Goal: Task Accomplishment & Management: Manage account settings

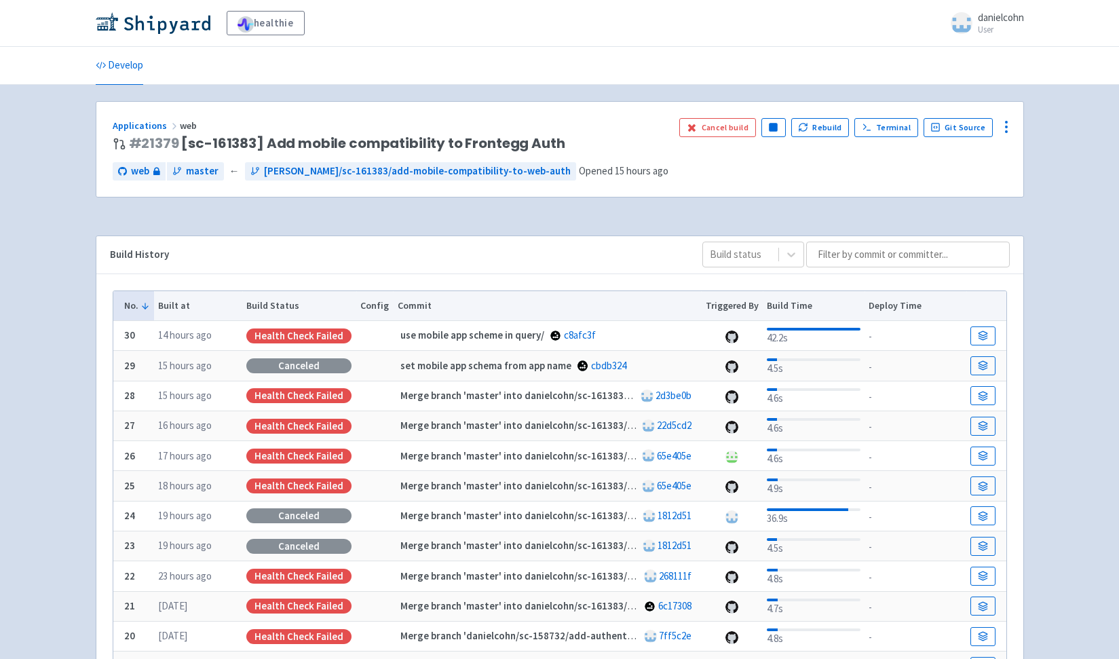
click at [996, 334] on td at bounding box center [986, 336] width 40 height 30
click at [989, 335] on link at bounding box center [982, 335] width 24 height 19
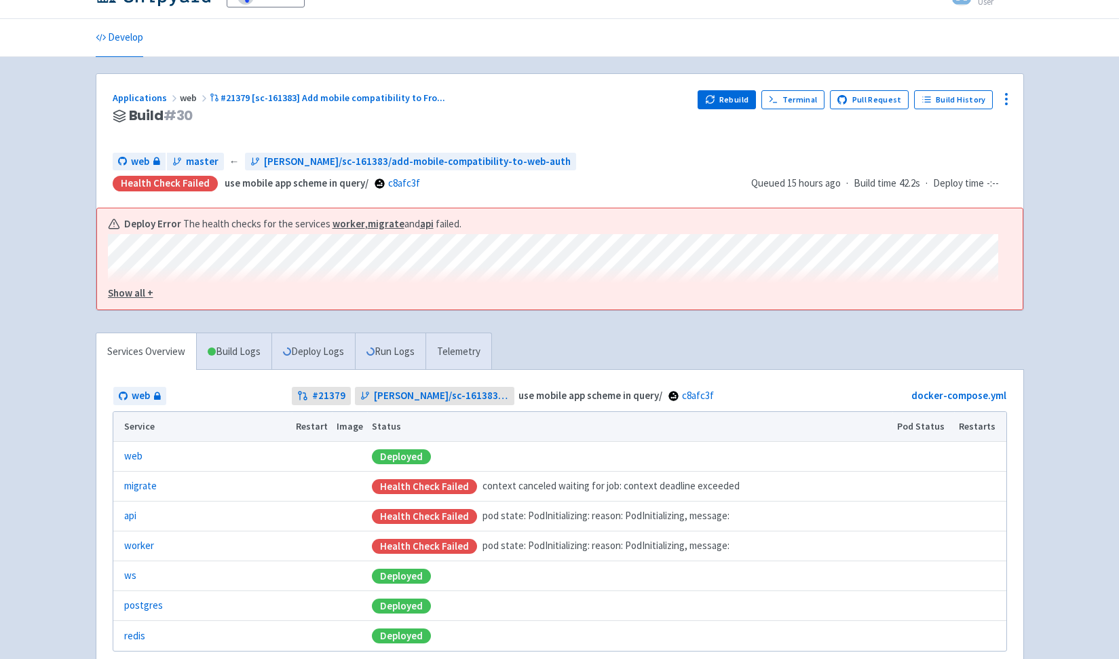
scroll to position [119, 0]
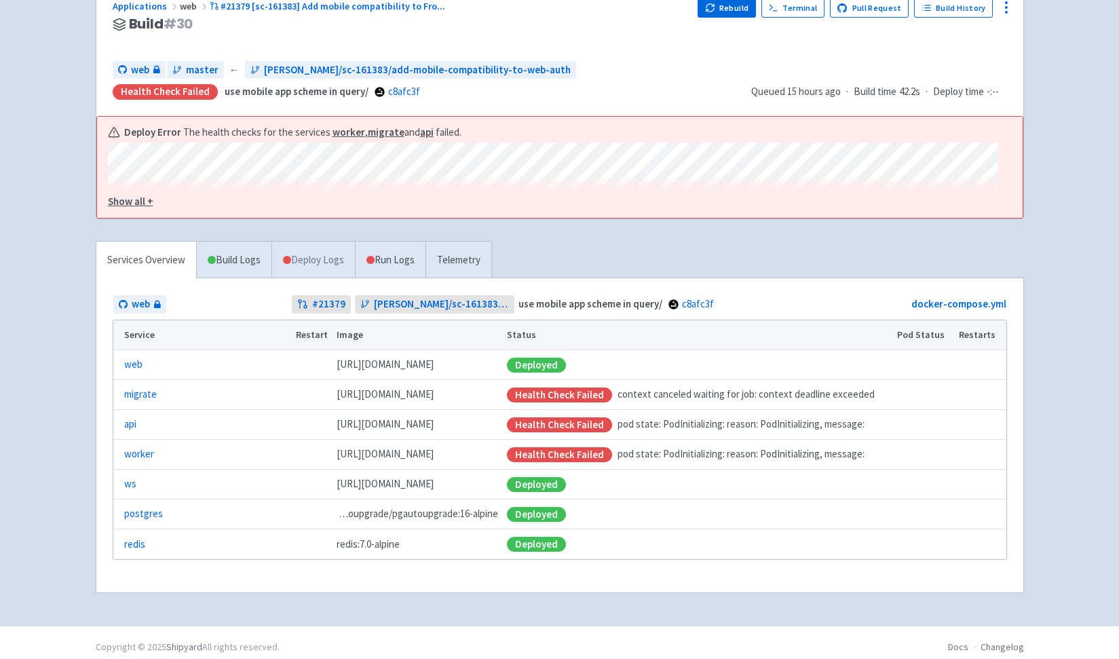
click at [296, 266] on link "Deploy Logs" at bounding box center [312, 260] width 83 height 37
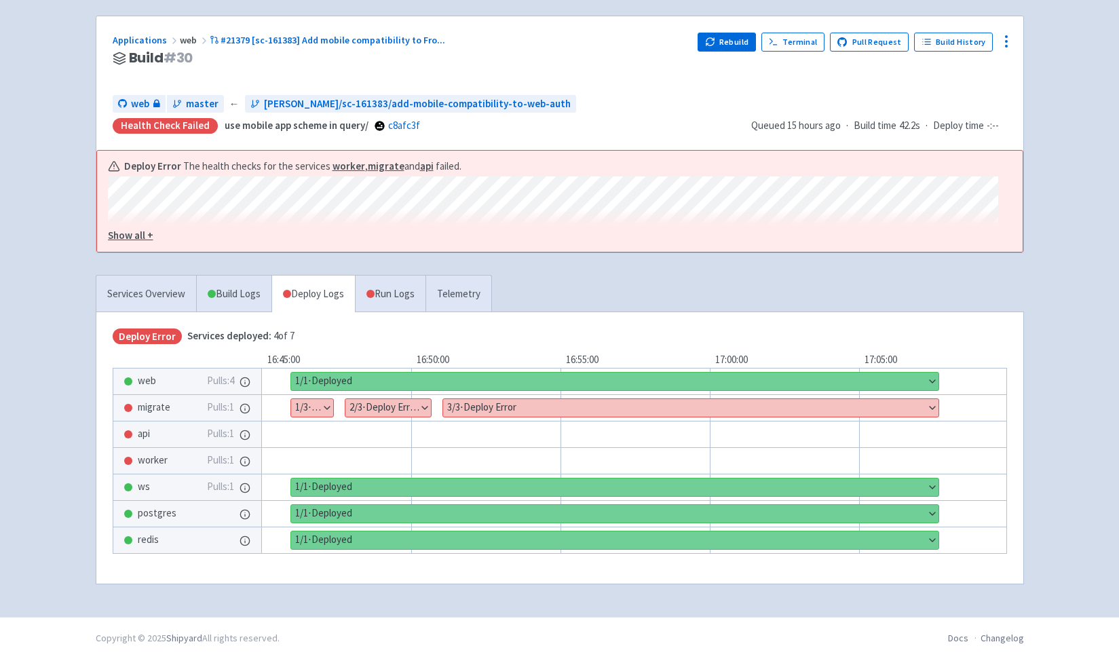
click at [326, 404] on button "Show details" at bounding box center [312, 408] width 42 height 18
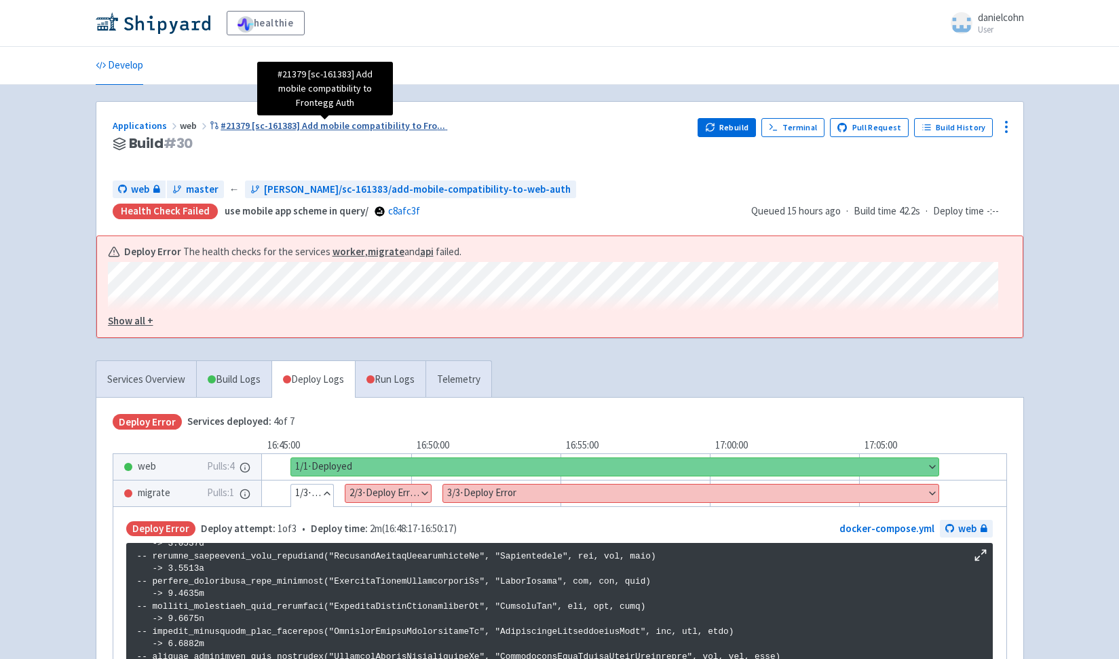
click at [330, 128] on span "#21379 [sc-161383] Add mobile compatibility to Fro ..." at bounding box center [332, 125] width 225 height 12
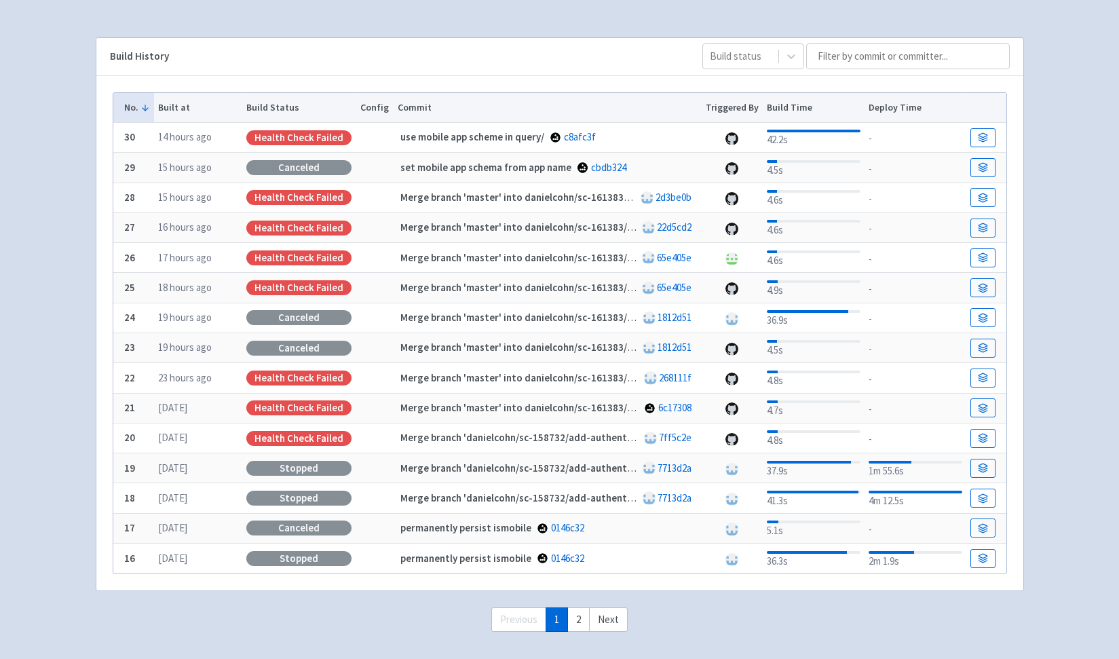
scroll to position [241, 0]
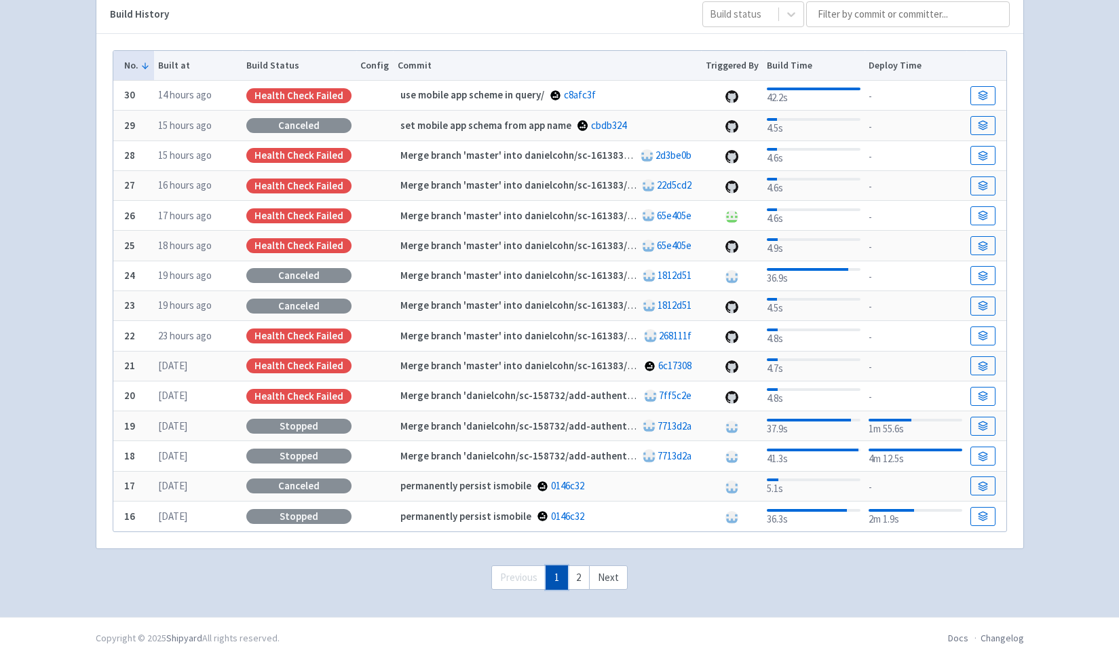
click at [568, 576] on link "1" at bounding box center [556, 577] width 22 height 25
click at [578, 576] on link "2" at bounding box center [578, 577] width 22 height 25
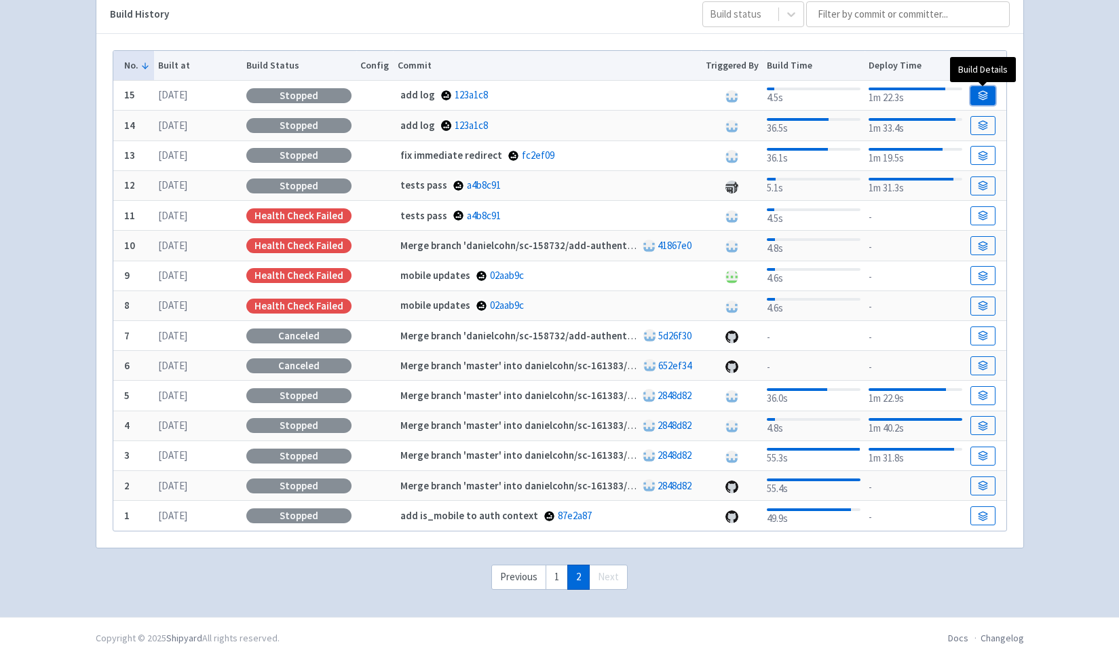
click at [980, 96] on icon at bounding box center [982, 97] width 9 height 2
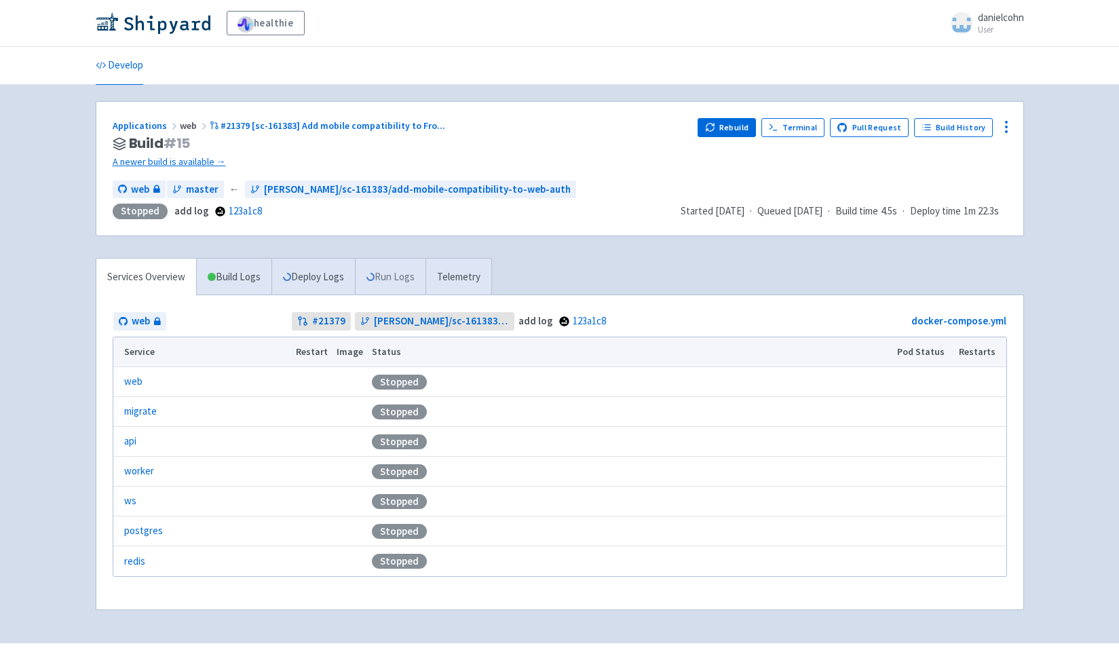
click at [400, 265] on link "Run Logs" at bounding box center [390, 276] width 71 height 37
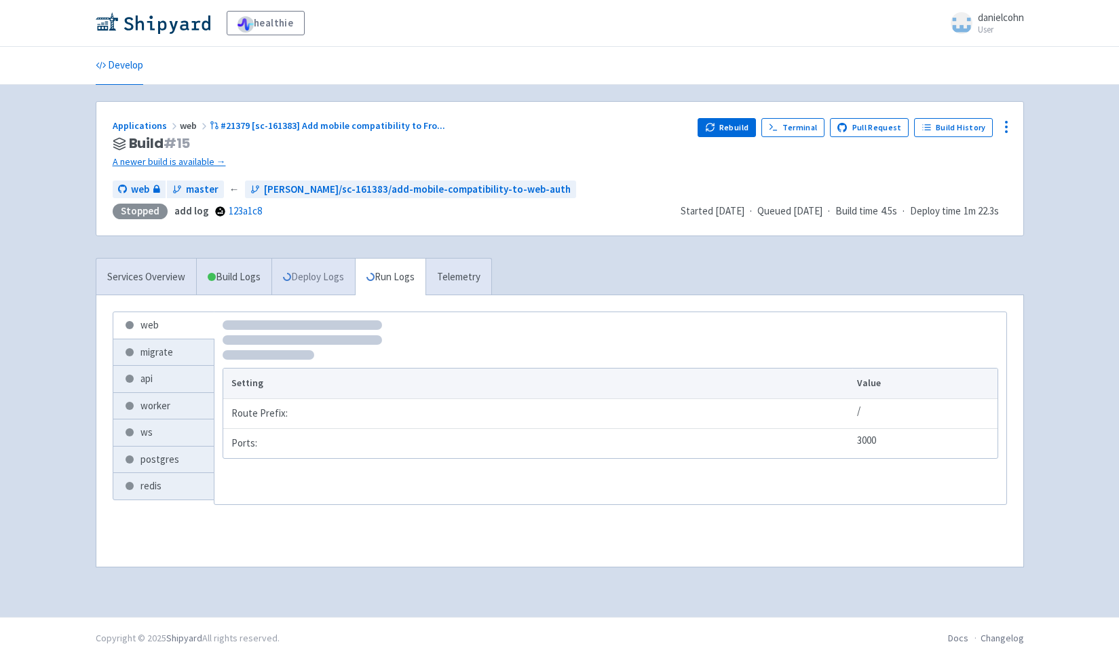
click at [342, 277] on link "Deploy Logs" at bounding box center [312, 276] width 83 height 37
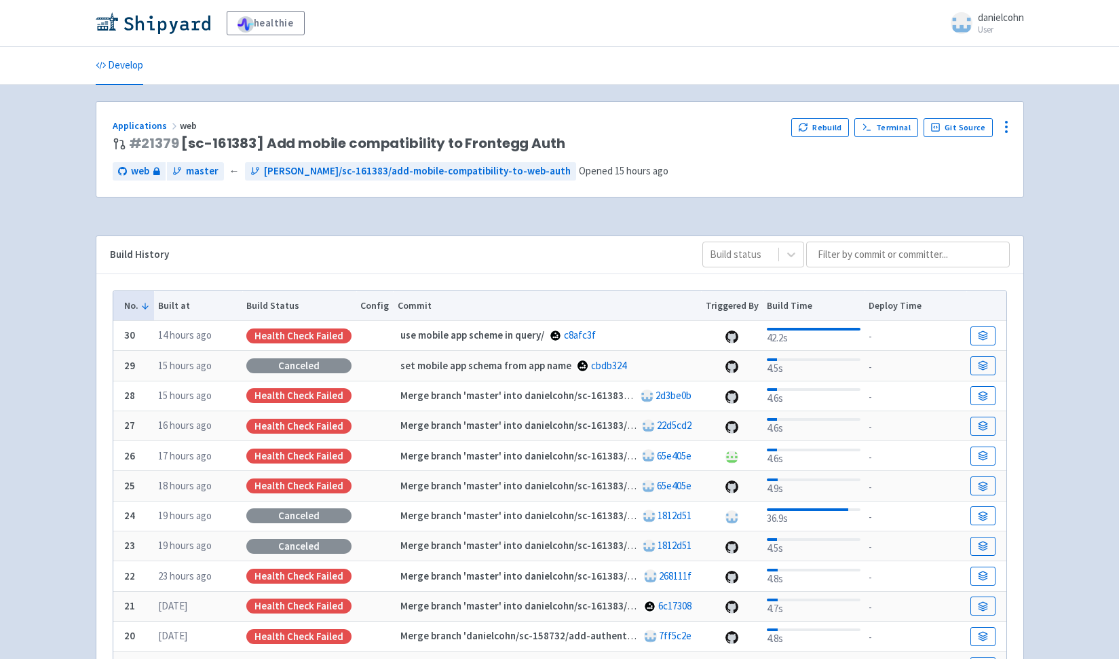
scroll to position [240, 0]
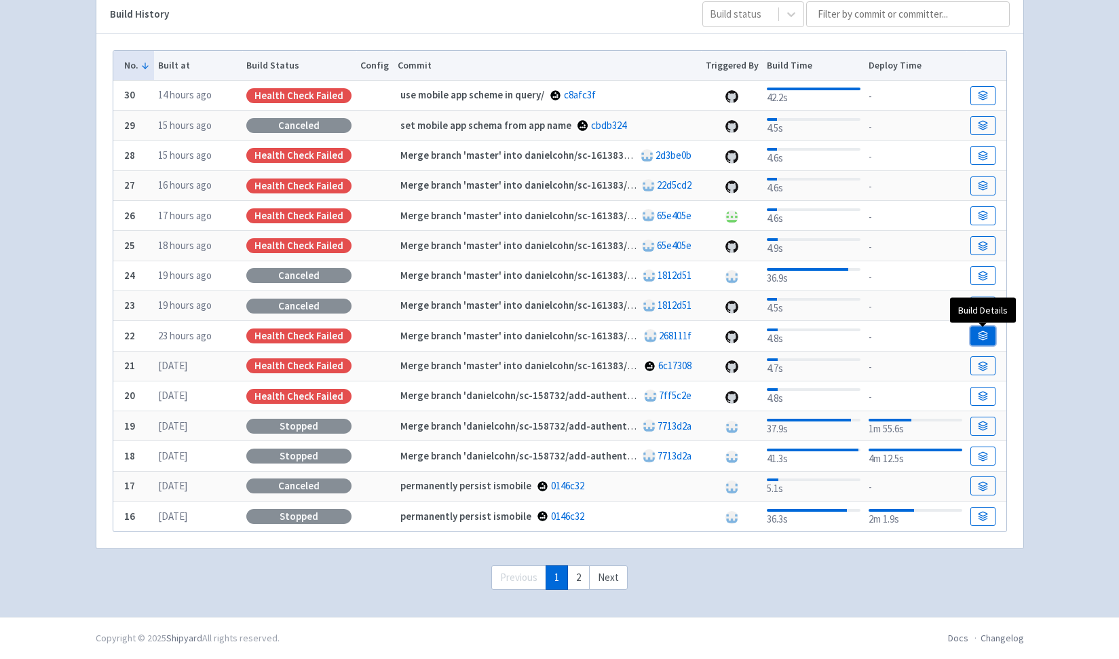
click at [986, 341] on icon at bounding box center [983, 335] width 10 height 10
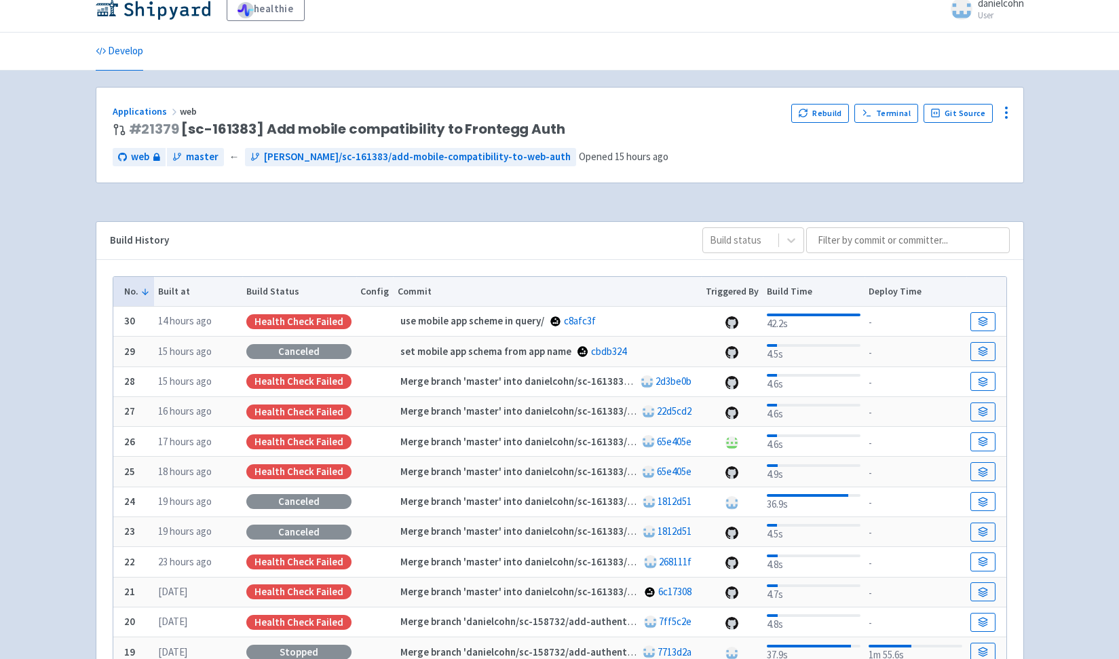
scroll to position [22, 0]
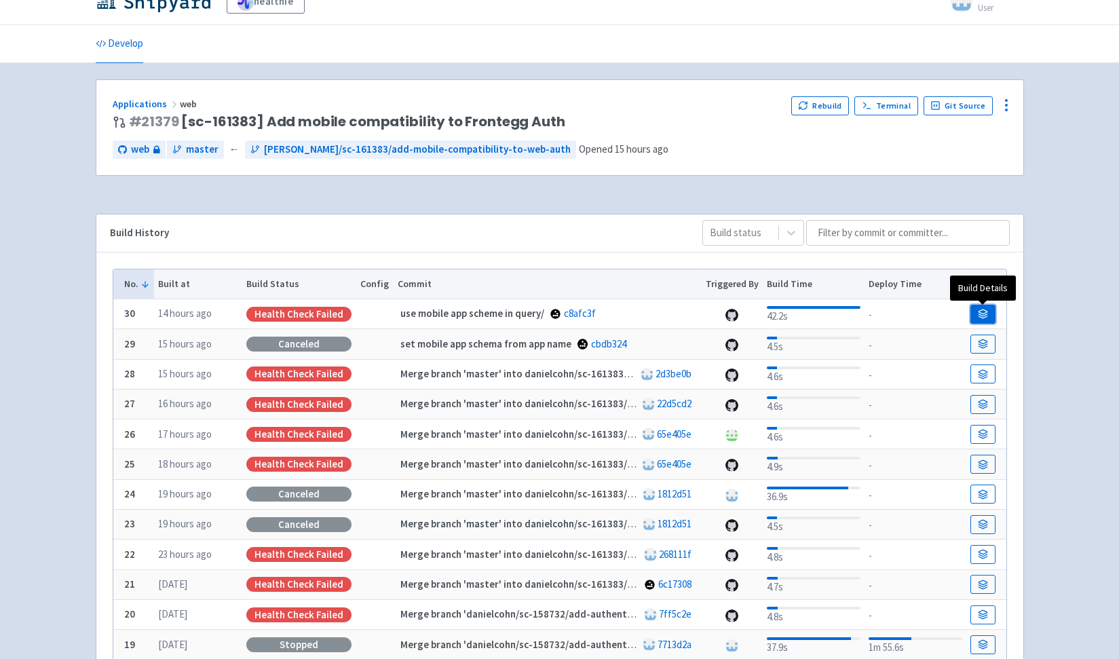
click at [986, 316] on icon at bounding box center [983, 314] width 10 height 10
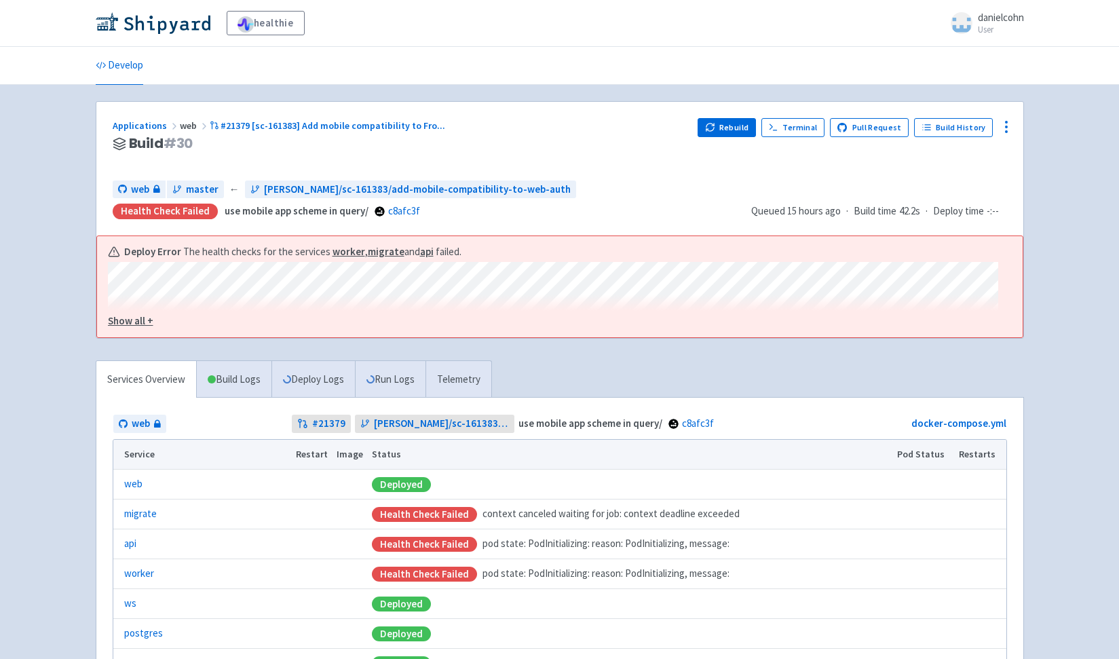
click at [145, 319] on u "Show all +" at bounding box center [130, 320] width 45 height 13
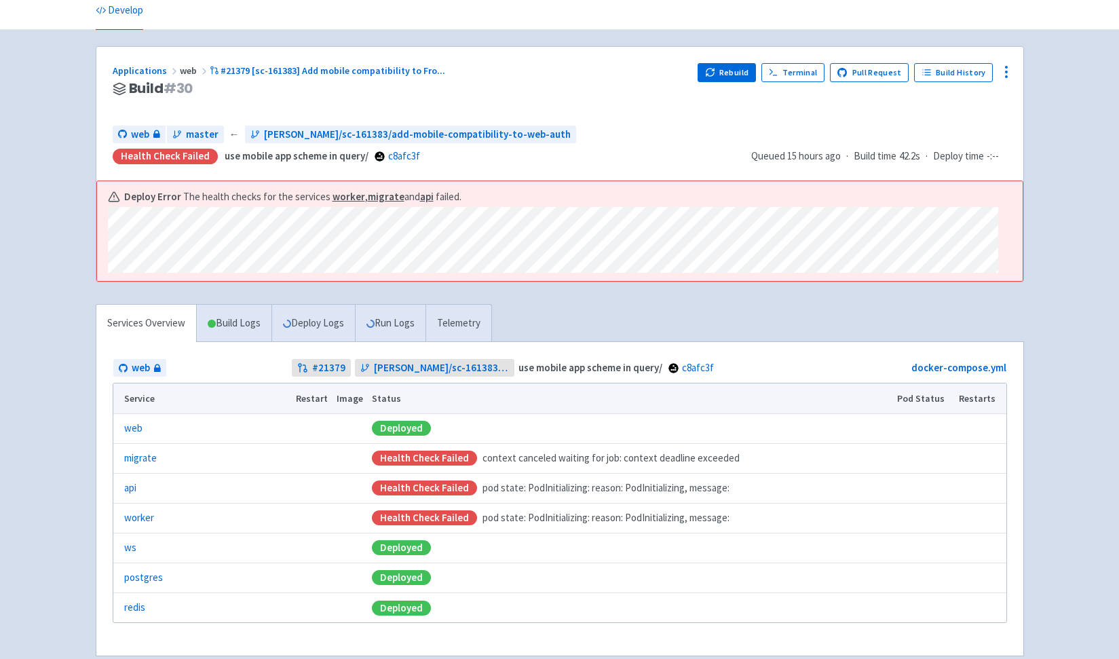
scroll to position [109, 0]
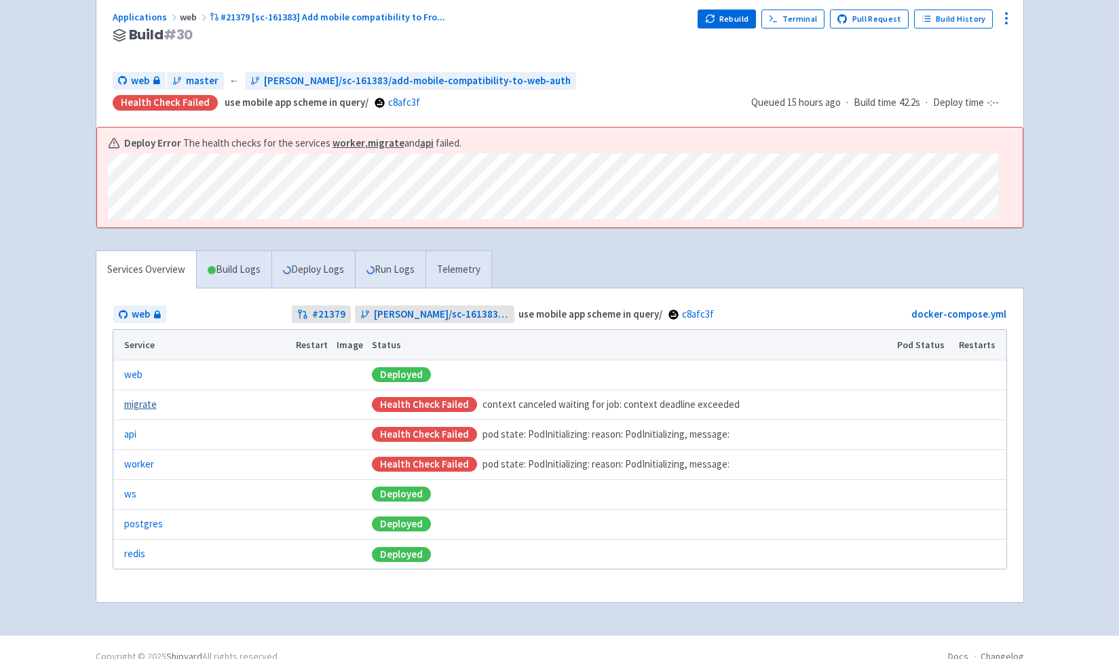
click at [150, 410] on link "migrate" at bounding box center [140, 405] width 33 height 16
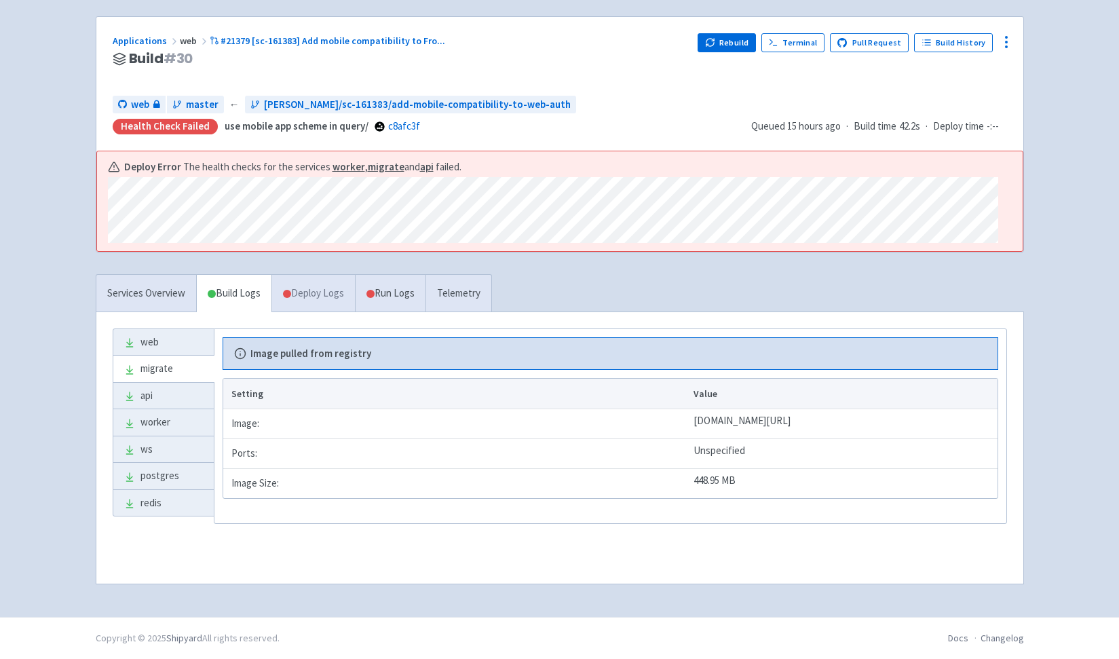
click at [326, 284] on link "Deploy Logs" at bounding box center [312, 293] width 83 height 37
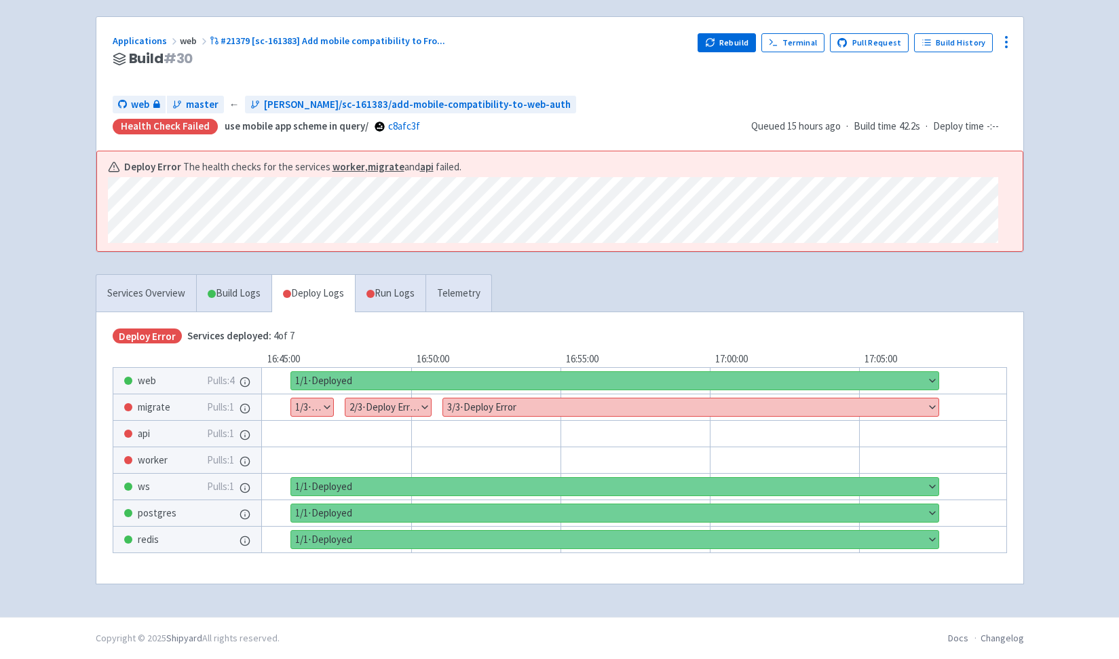
click at [319, 403] on button "Show details" at bounding box center [312, 407] width 42 height 18
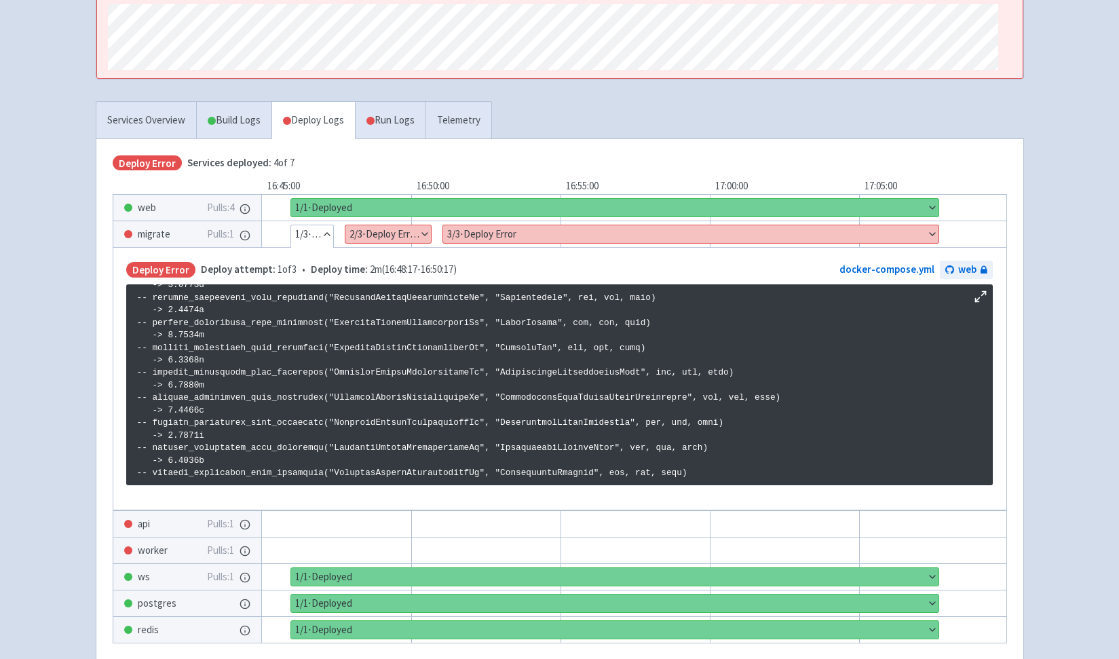
scroll to position [209, 0]
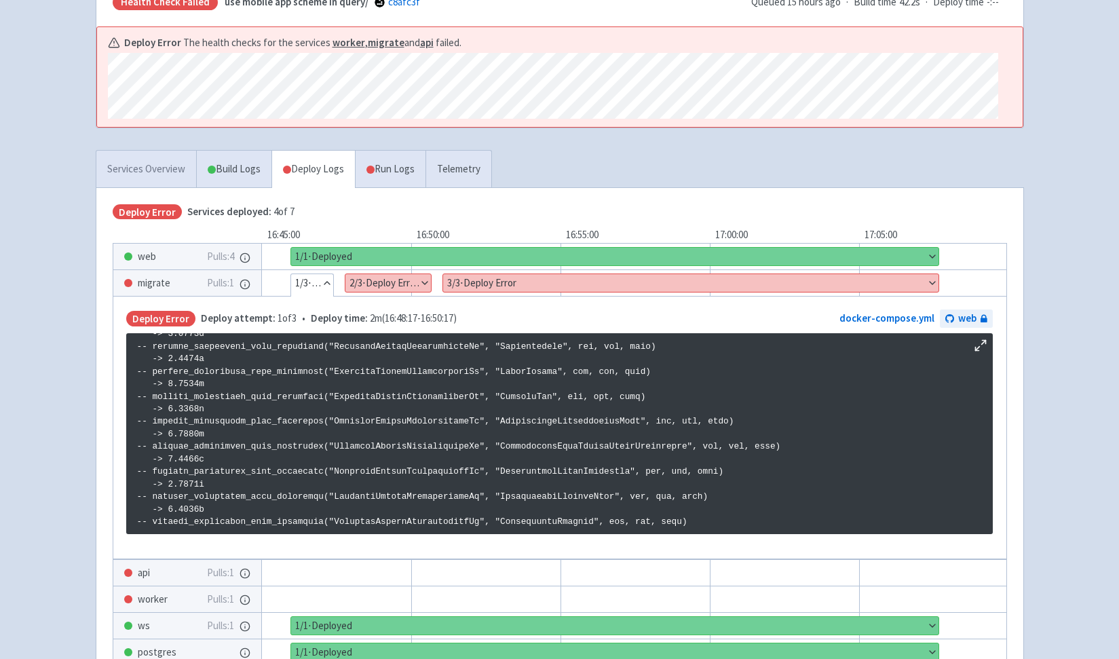
click at [144, 182] on link "Services Overview" at bounding box center [146, 169] width 100 height 37
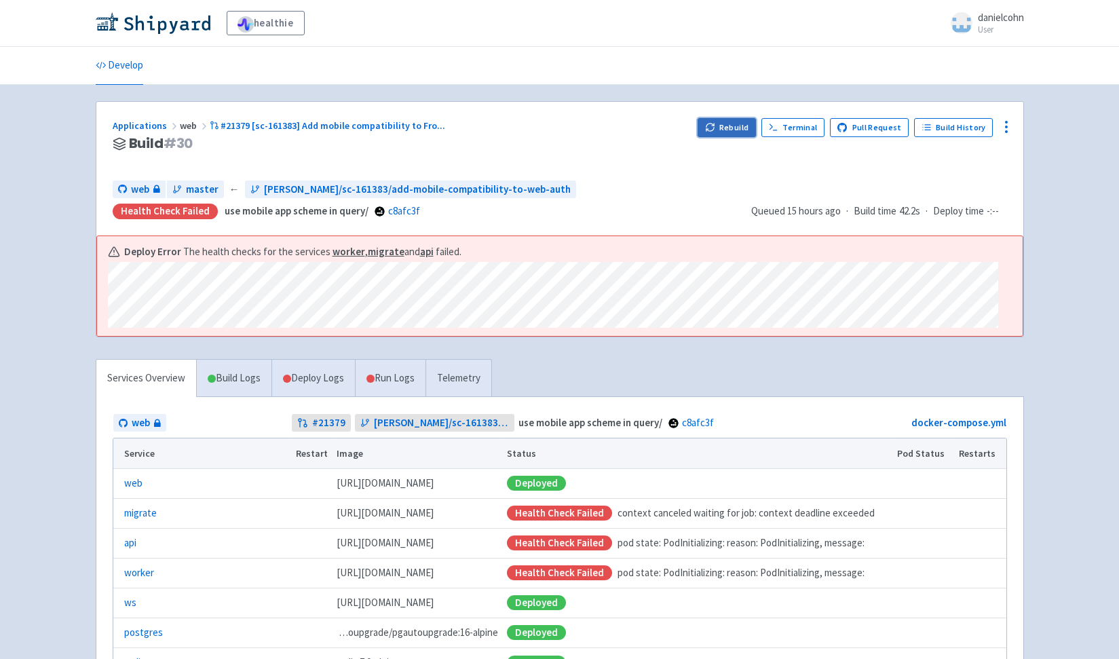
click at [750, 127] on button "Rebuild" at bounding box center [726, 127] width 58 height 19
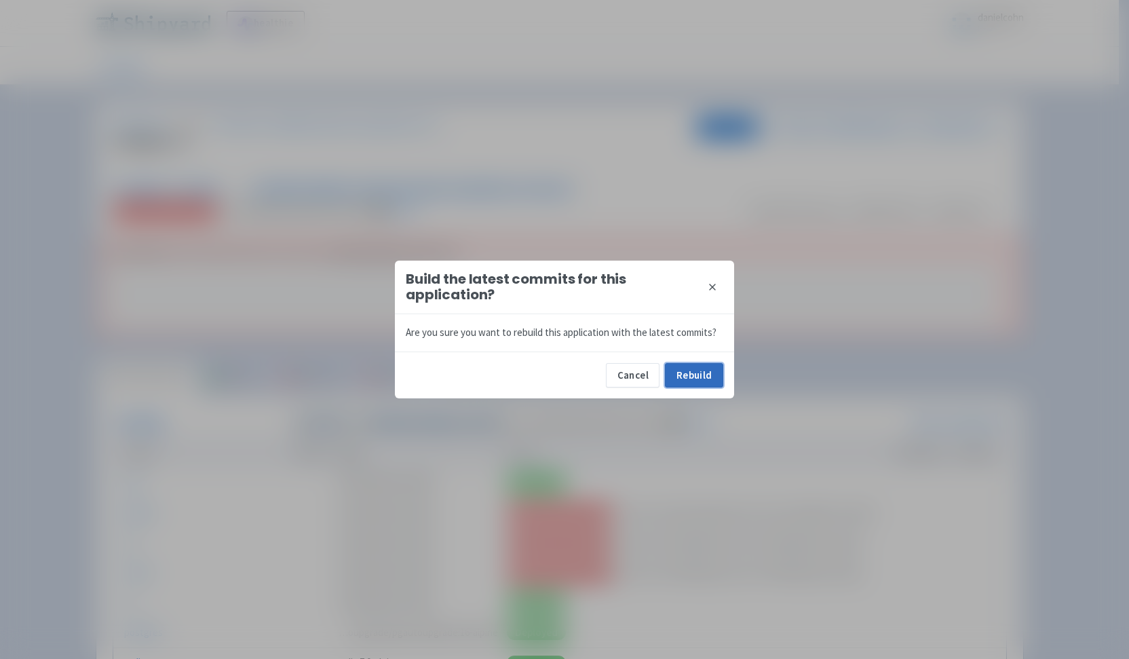
click at [700, 383] on button "Rebuild" at bounding box center [694, 375] width 58 height 24
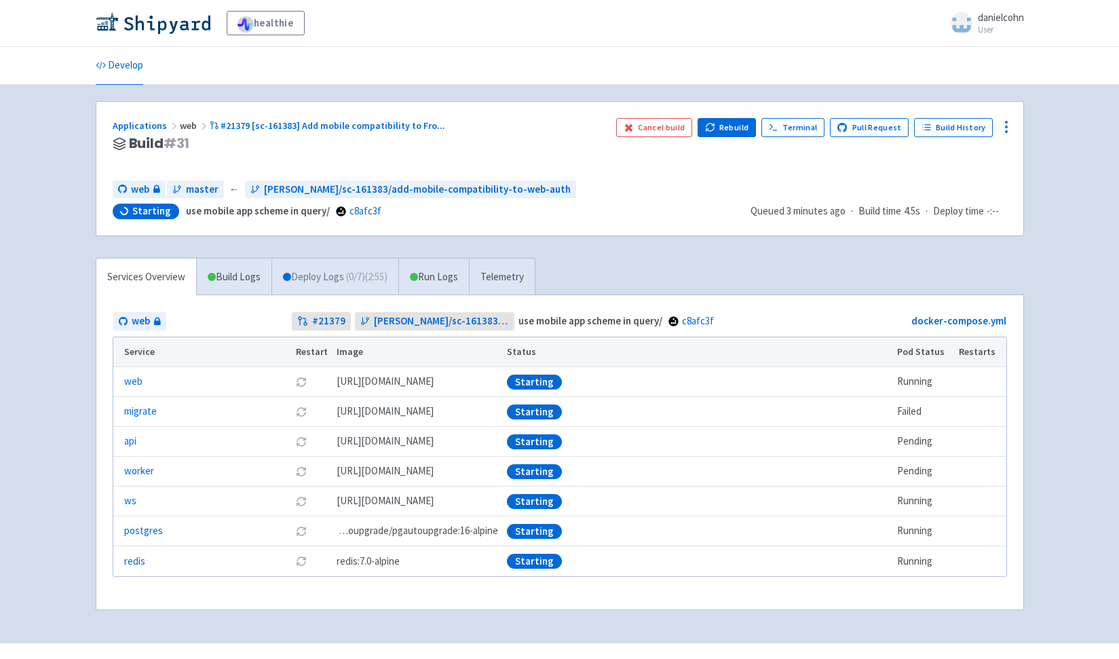
click at [360, 288] on link "Deploy Logs ( 0 / 7 ) (2:55)" at bounding box center [334, 276] width 127 height 37
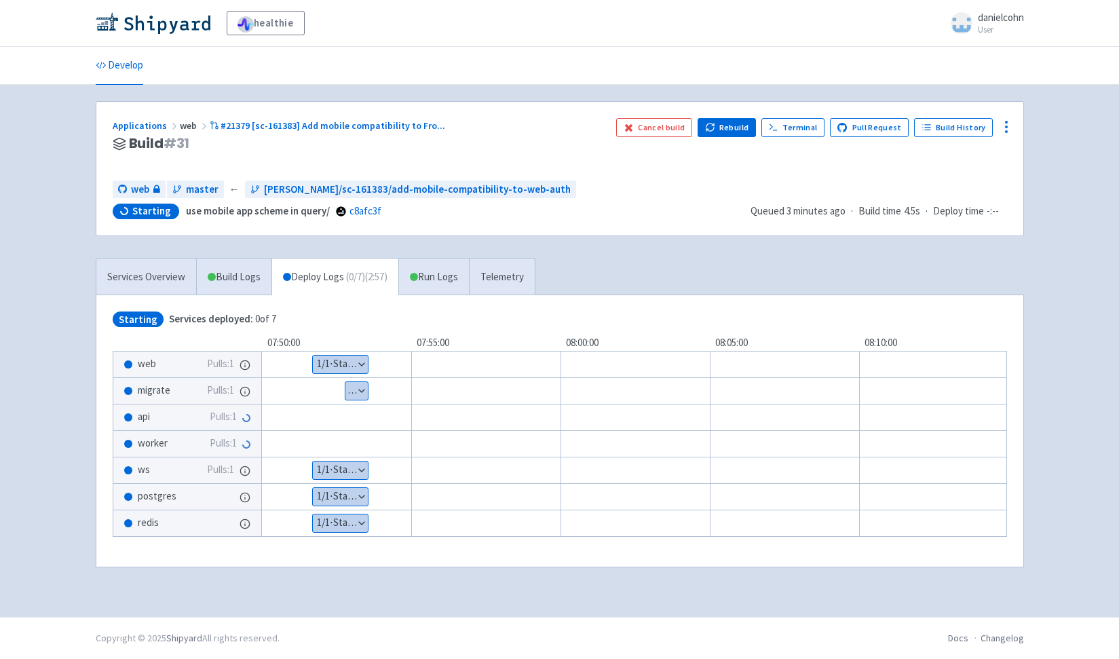
click at [362, 394] on button "Show details" at bounding box center [356, 391] width 22 height 18
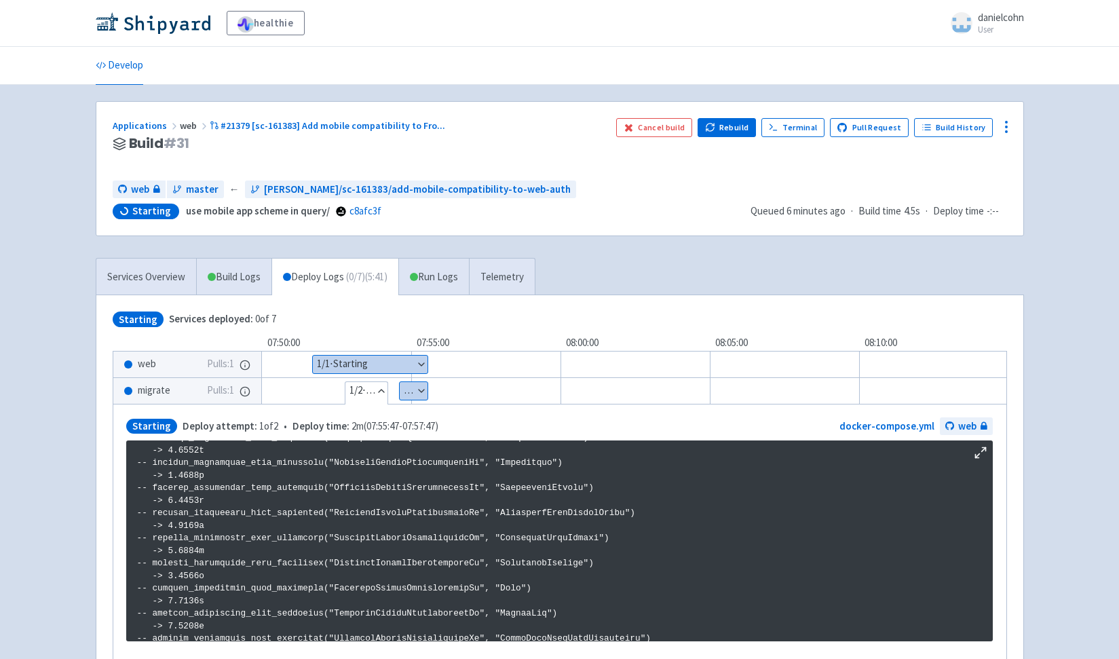
click at [311, 132] on div "Applications web #21379 [sc-161383] Add mobile compatibility to Fro ..." at bounding box center [359, 126] width 493 height 16
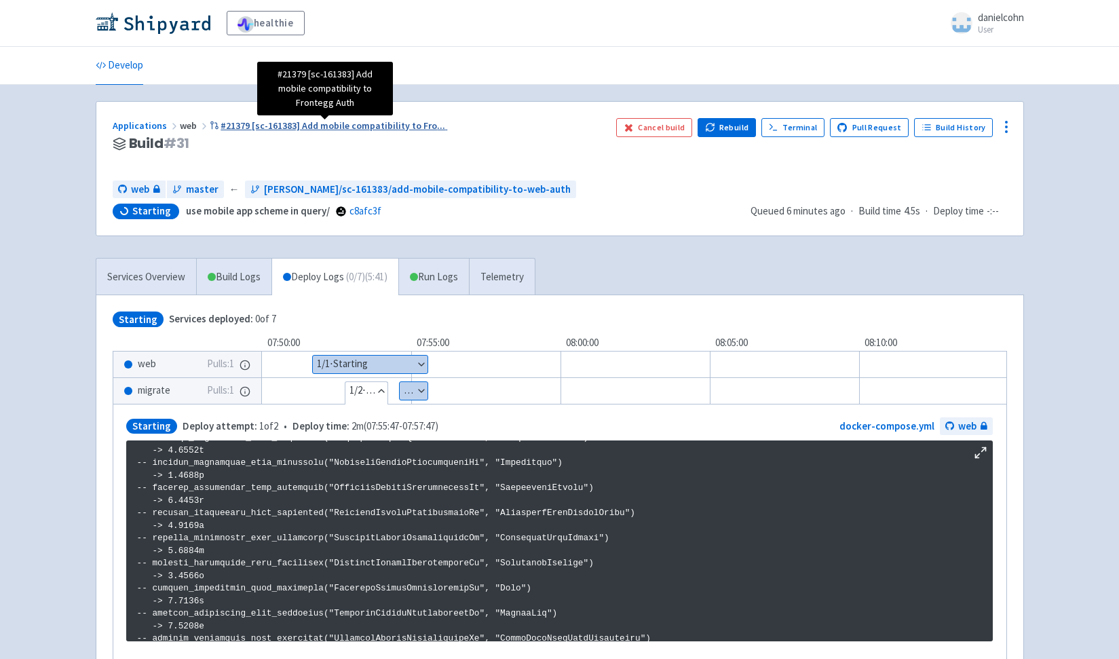
click at [318, 125] on span "#21379 [sc-161383] Add mobile compatibility to Fro ..." at bounding box center [332, 125] width 225 height 12
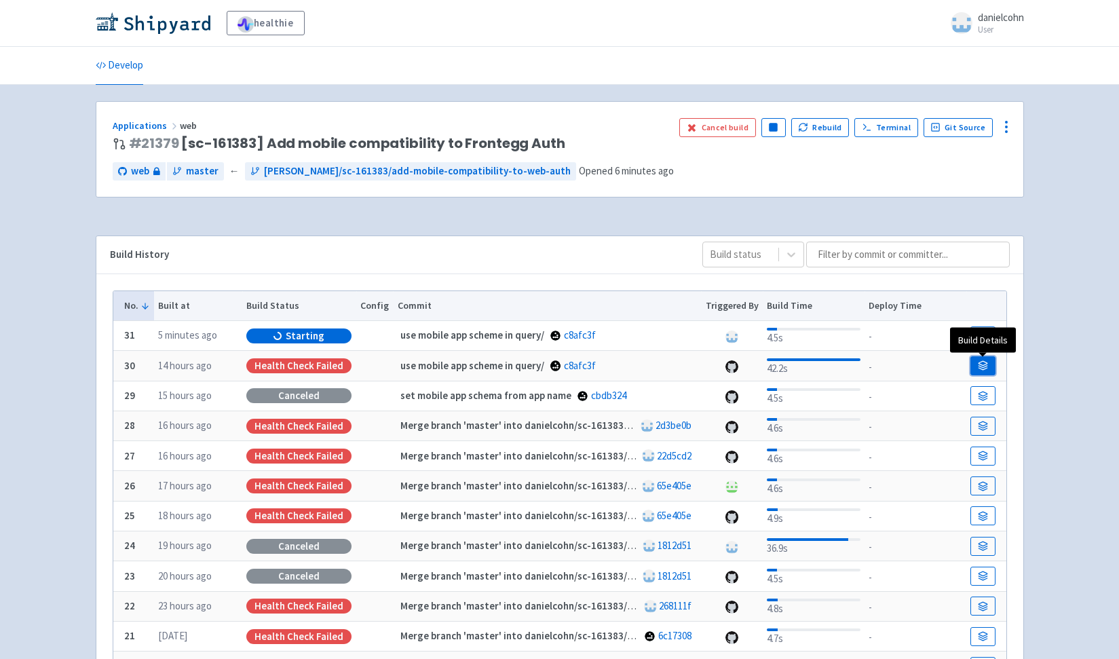
click at [988, 369] on icon at bounding box center [983, 365] width 10 height 10
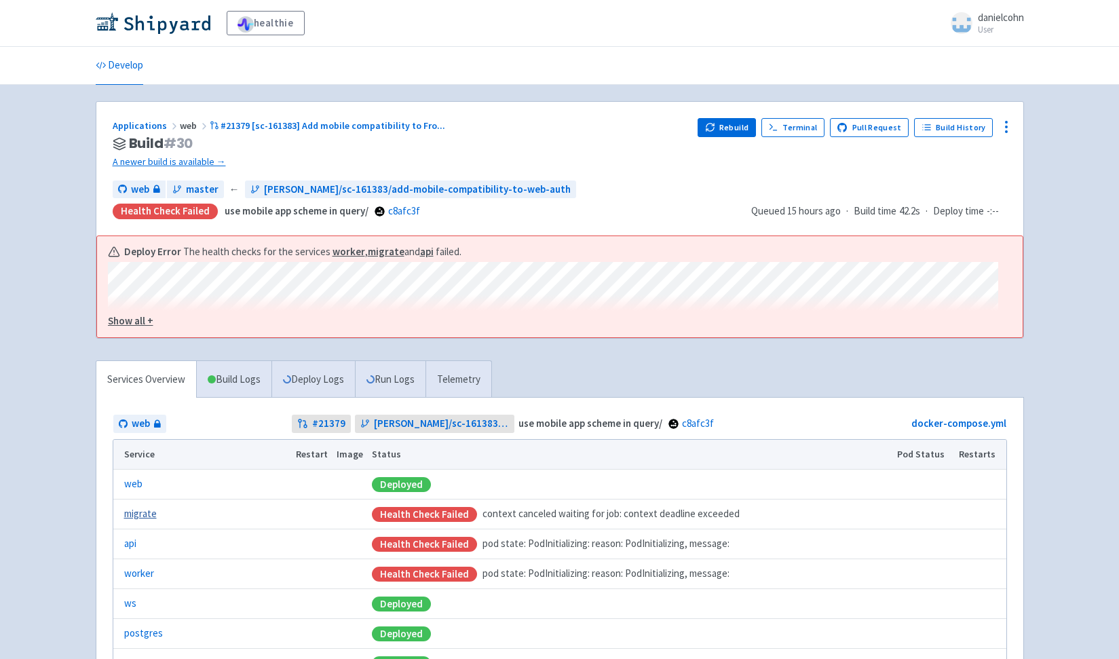
click at [146, 519] on link "migrate" at bounding box center [140, 514] width 33 height 16
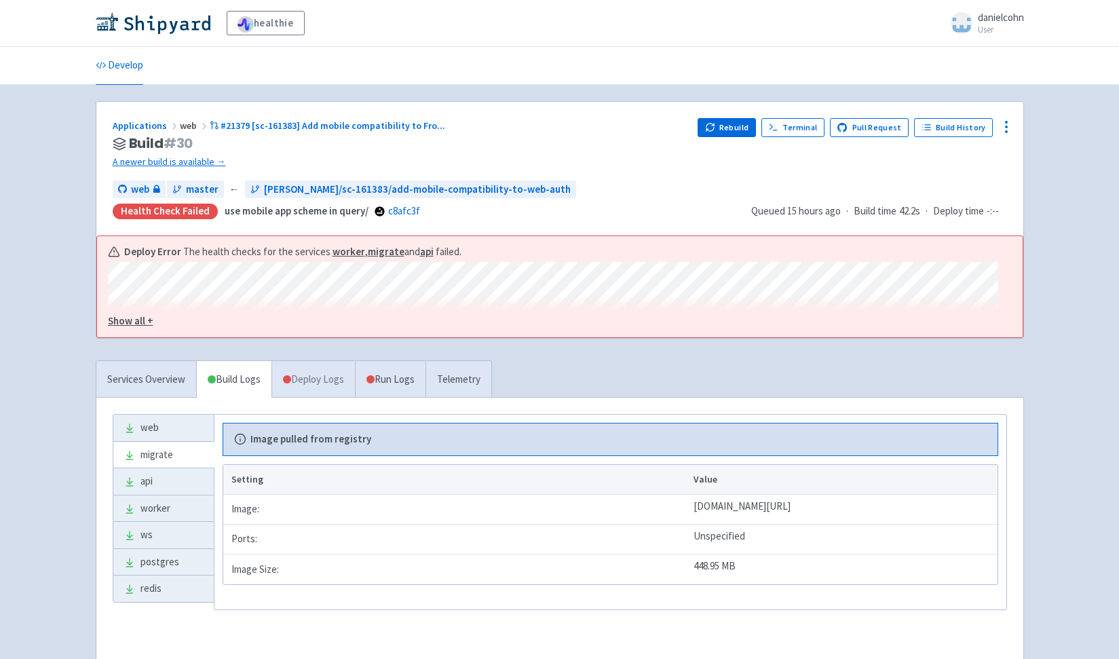
click at [341, 380] on link "Deploy Logs" at bounding box center [312, 379] width 83 height 37
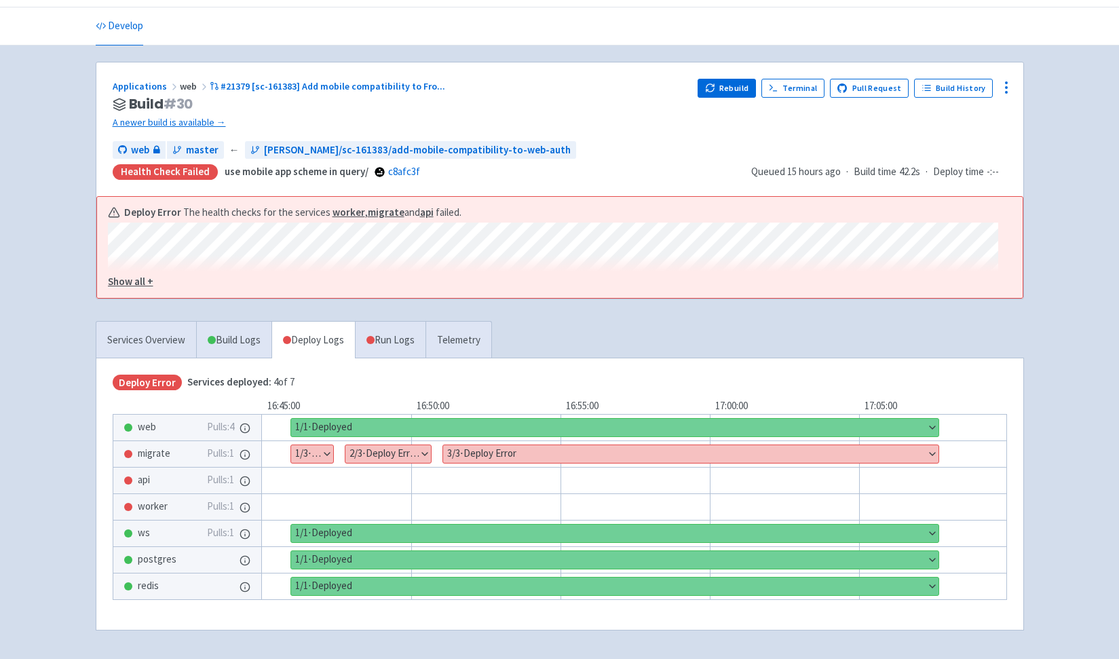
scroll to position [43, 0]
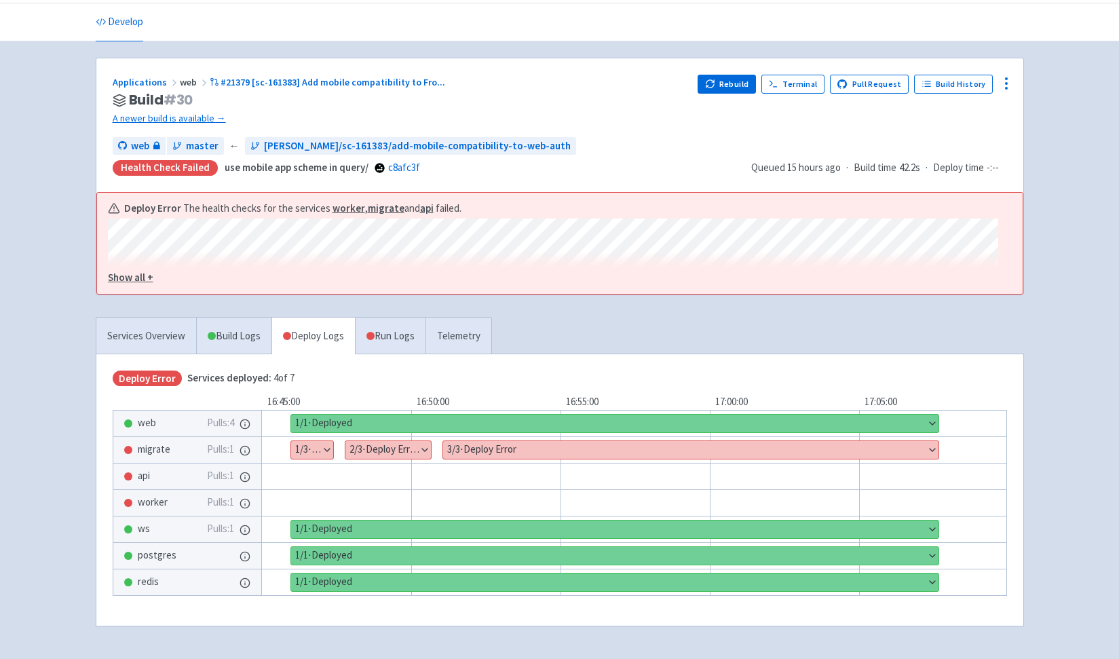
click at [311, 451] on button "Show details" at bounding box center [312, 450] width 42 height 18
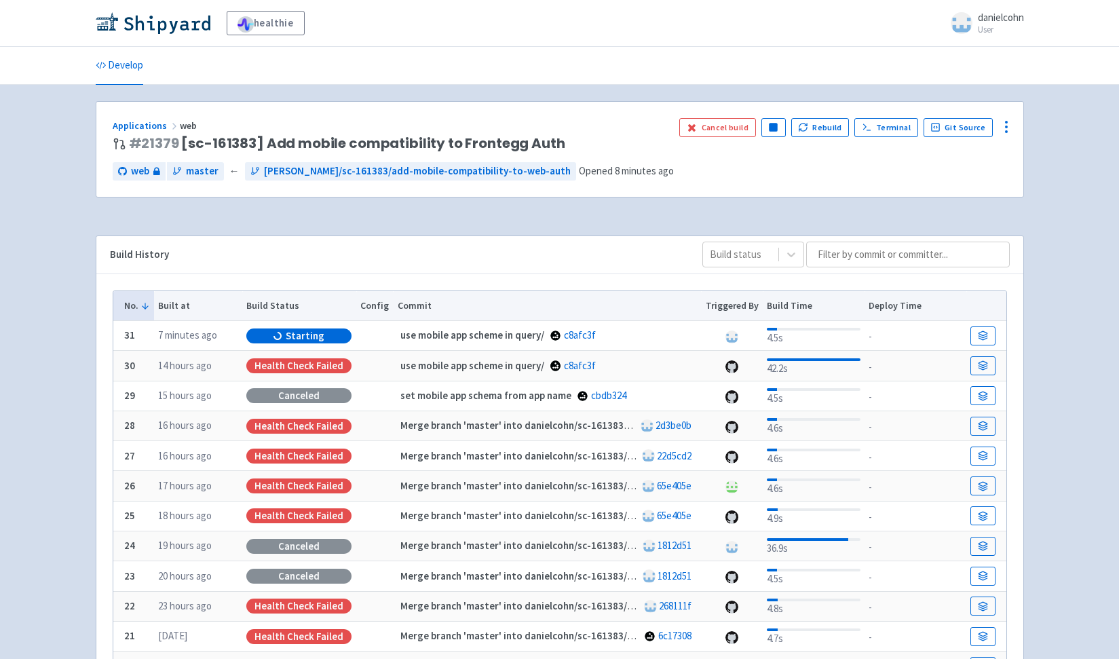
click at [997, 365] on td at bounding box center [986, 366] width 40 height 30
click at [987, 369] on icon at bounding box center [983, 365] width 10 height 10
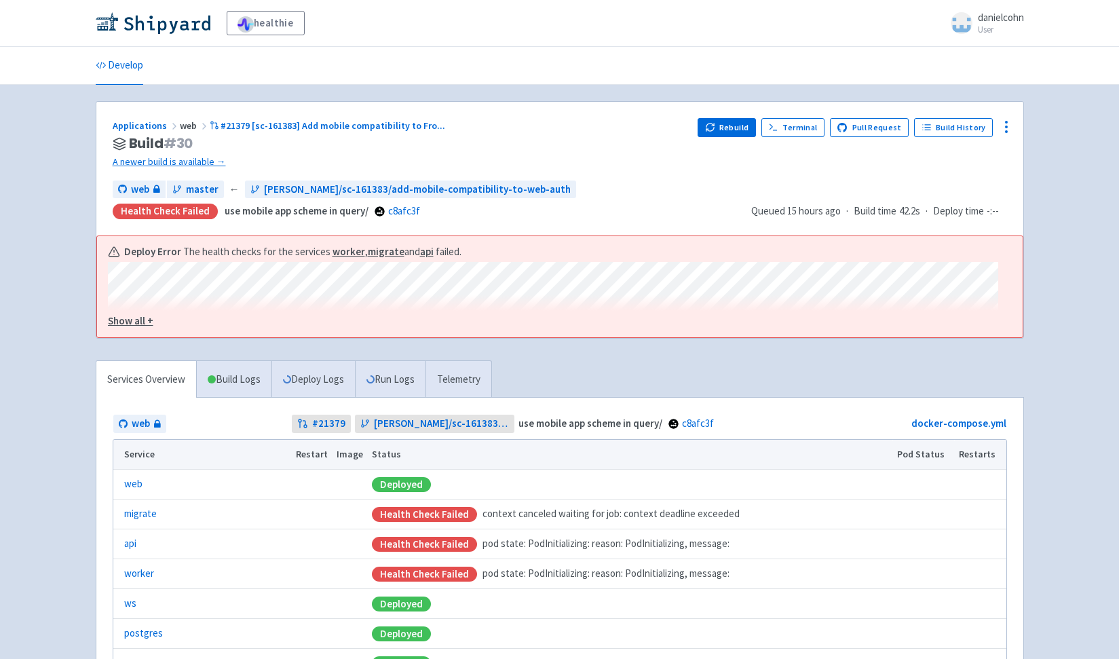
click at [145, 323] on u "Show all +" at bounding box center [130, 320] width 45 height 13
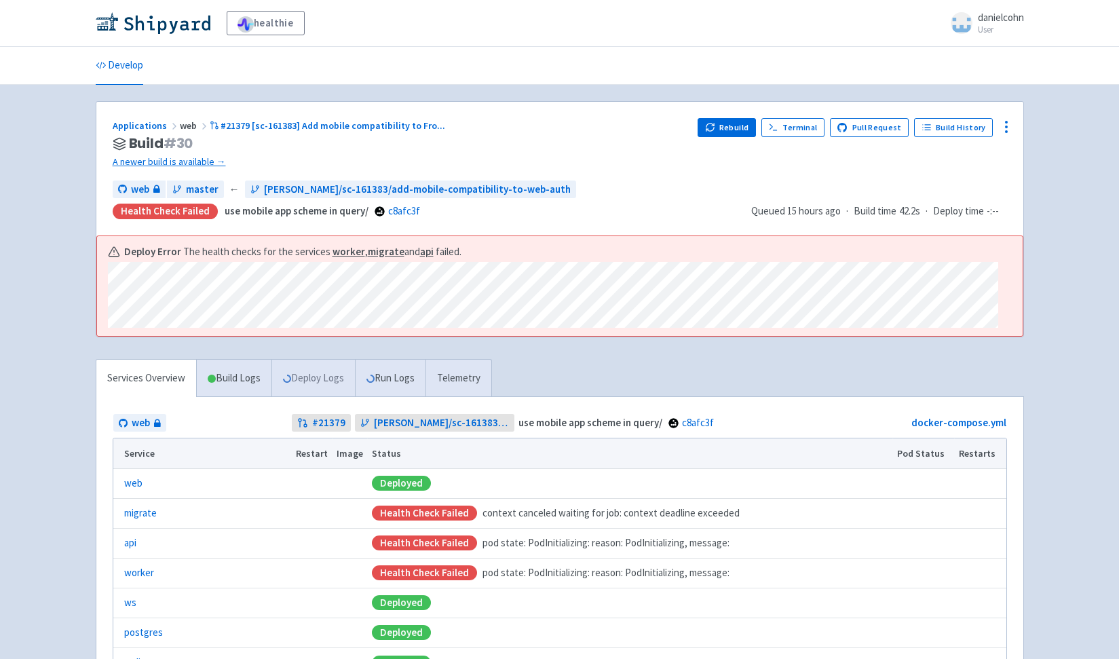
click at [321, 376] on link "Deploy Logs" at bounding box center [312, 378] width 83 height 37
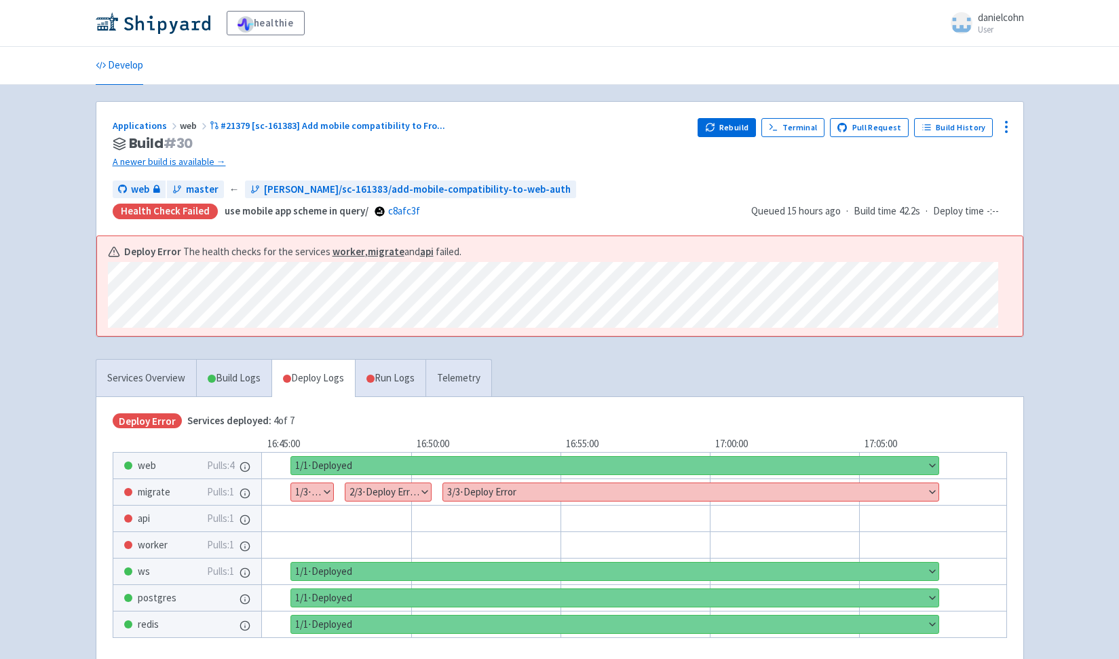
click at [325, 495] on button "Show details" at bounding box center [312, 492] width 42 height 18
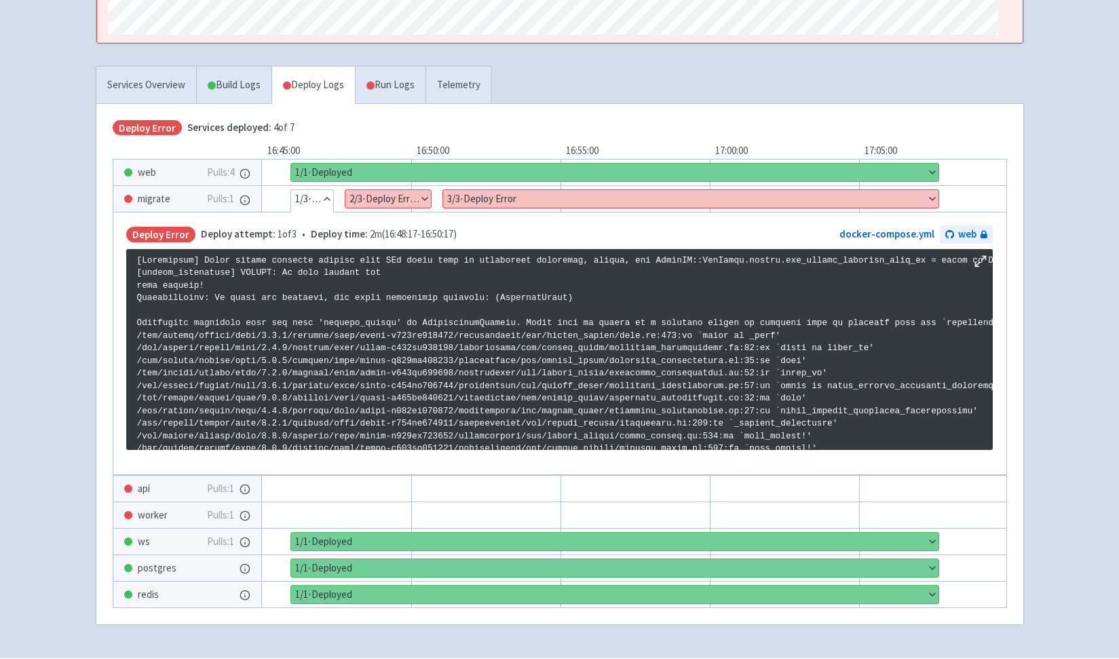
copy p "current_status"
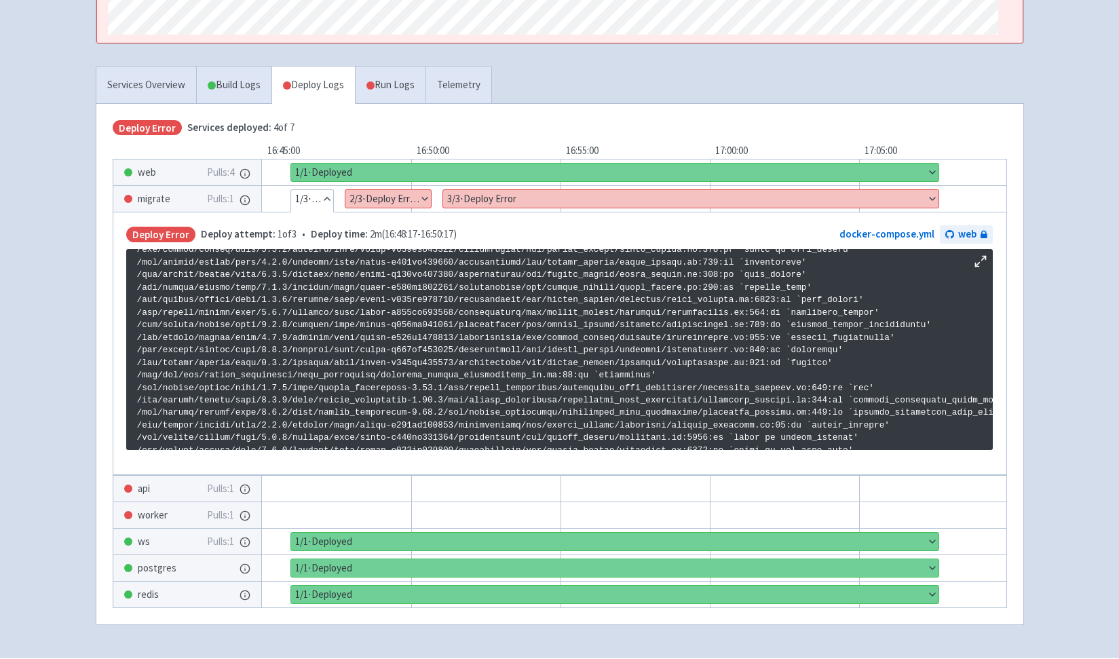
scroll to position [235, 0]
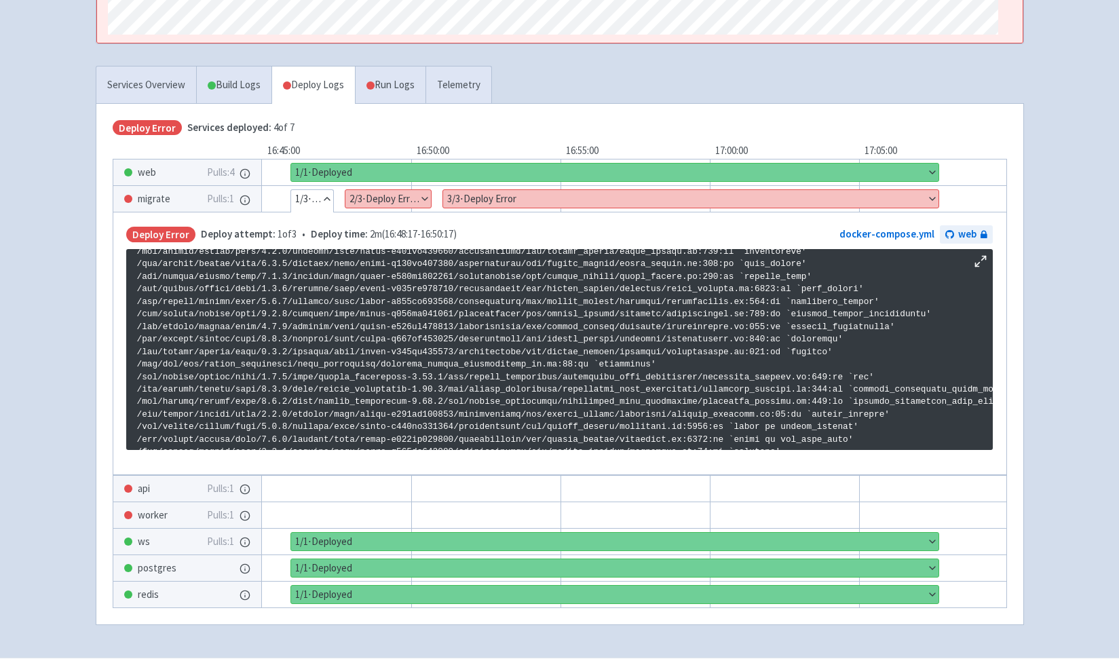
copy p "backfill_parent_organization_id"
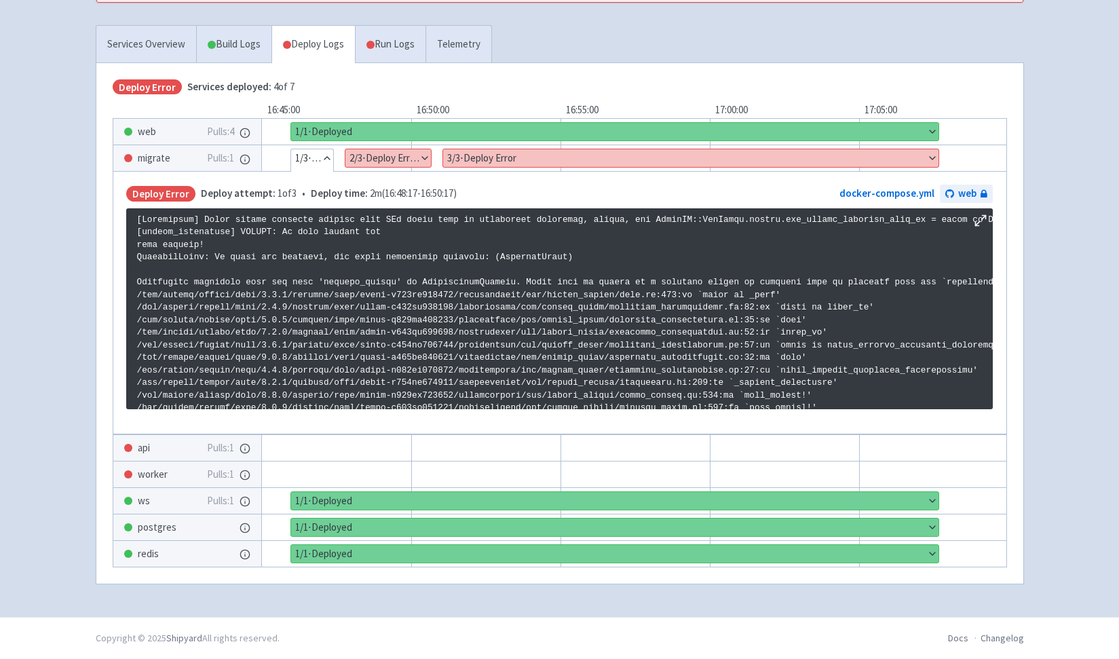
scroll to position [339, 0]
copy p "AppointmentRequest"
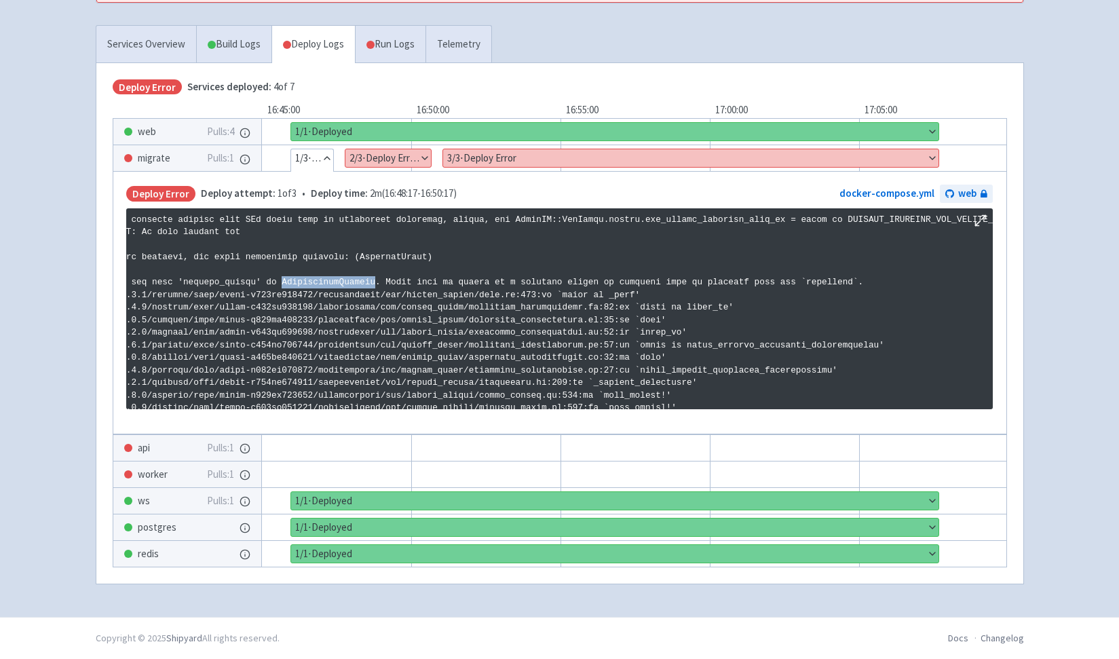
scroll to position [0, 0]
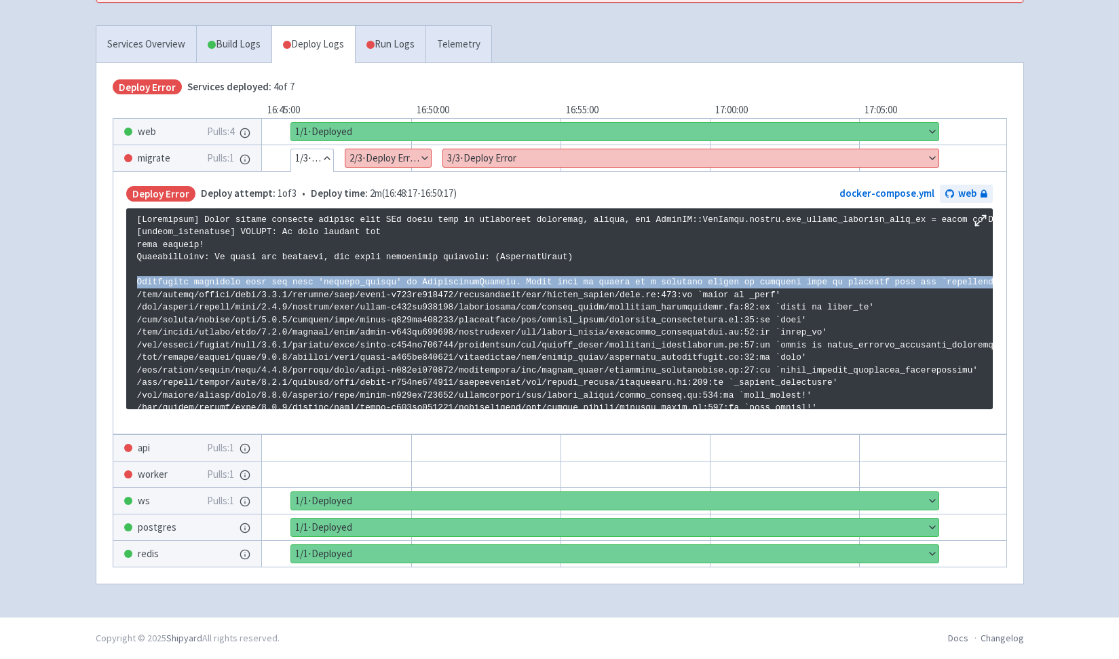
copy p "Undeclared attribute type for enum 'current_status' in AppointmentRequest. Enum…"
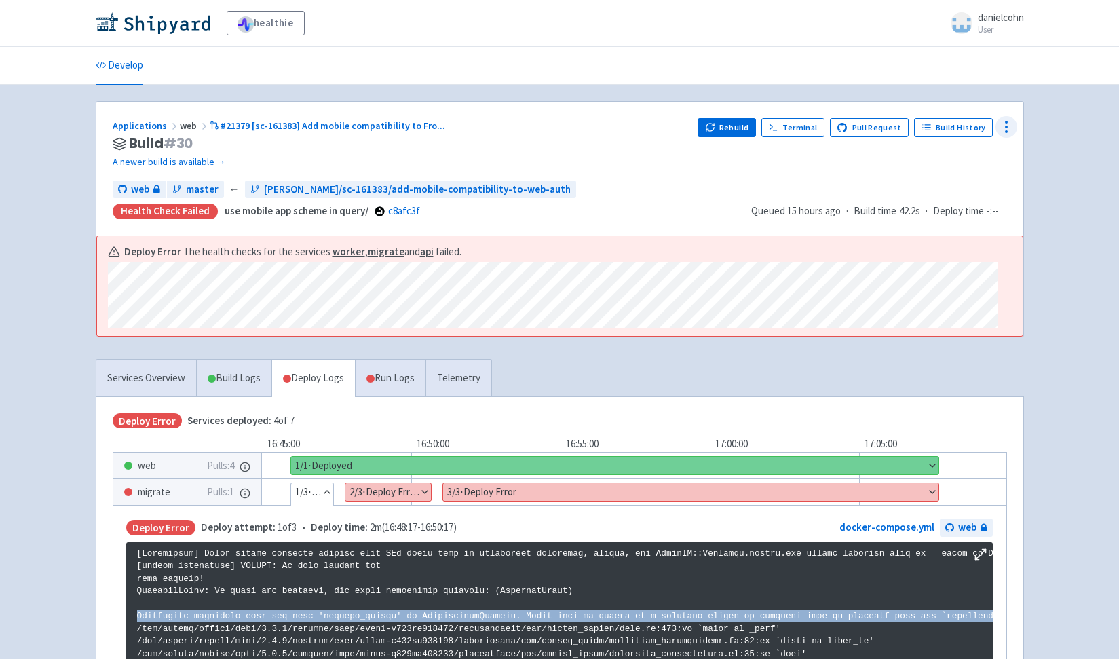
click at [1009, 123] on icon at bounding box center [1006, 127] width 16 height 16
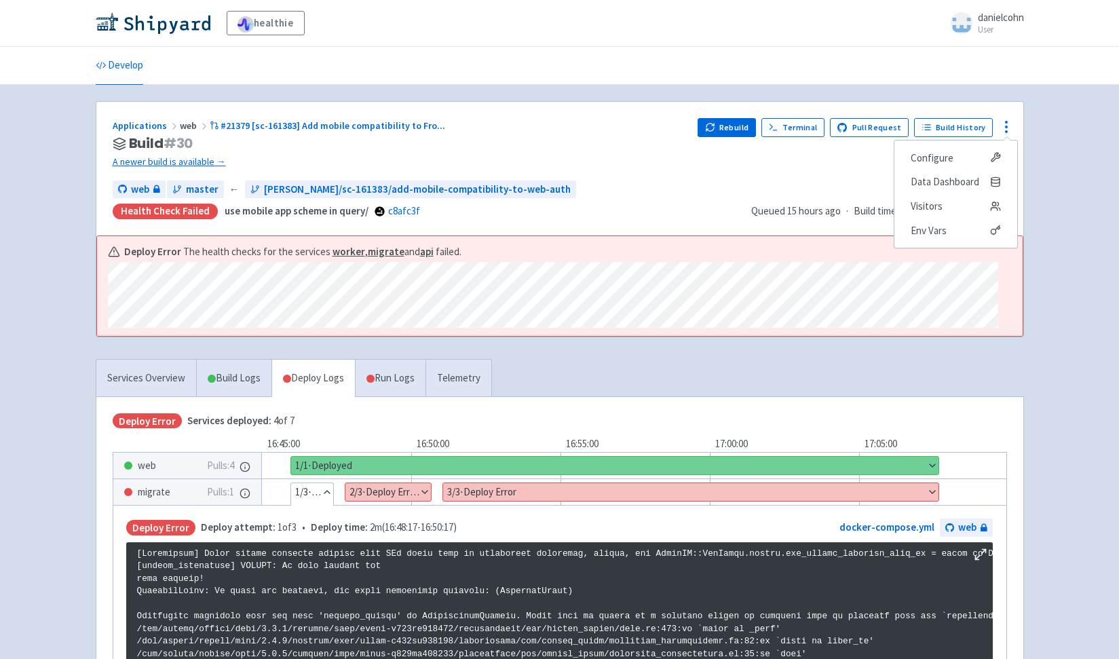
click at [685, 180] on div "Applications web #21379 [sc-161383] Add mobile compatibility to Fro ... Build #…" at bounding box center [559, 169] width 927 height 134
click at [714, 121] on button "Rebuild" at bounding box center [726, 127] width 58 height 19
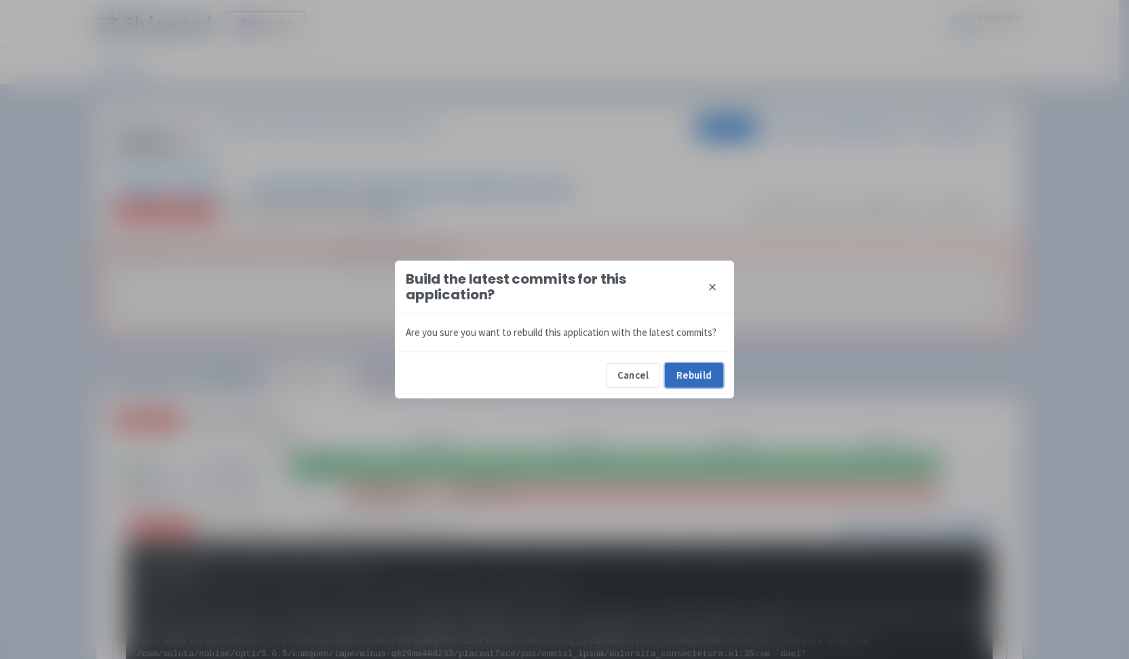
click at [701, 383] on button "Rebuild" at bounding box center [694, 375] width 58 height 24
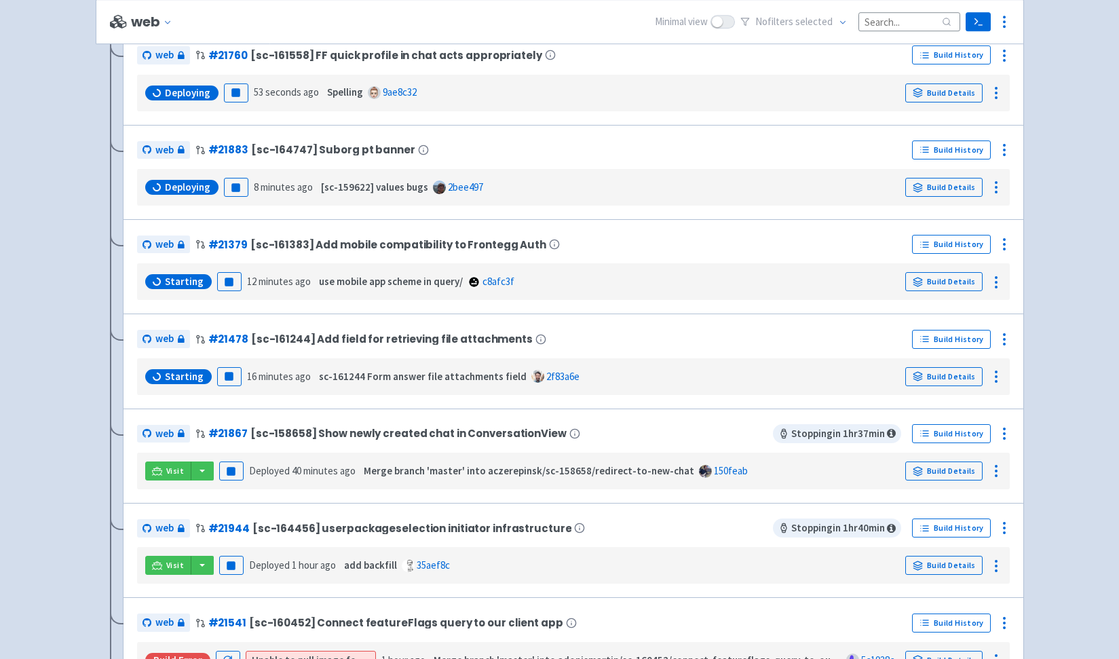
scroll to position [564, 0]
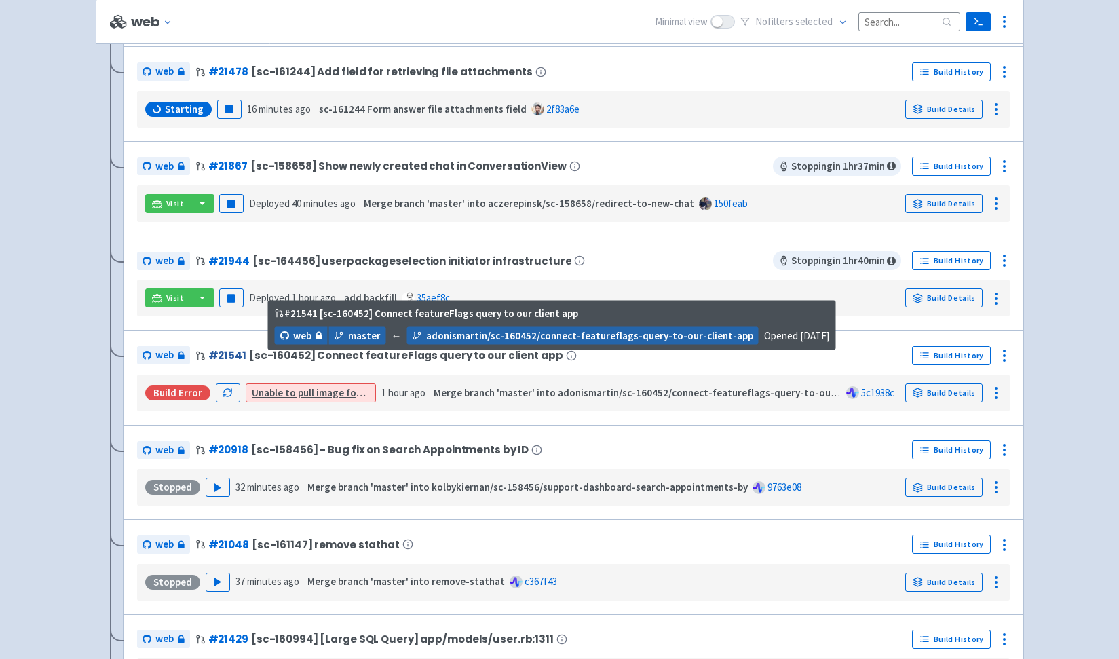
click at [216, 355] on link "# 21541" at bounding box center [227, 355] width 38 height 14
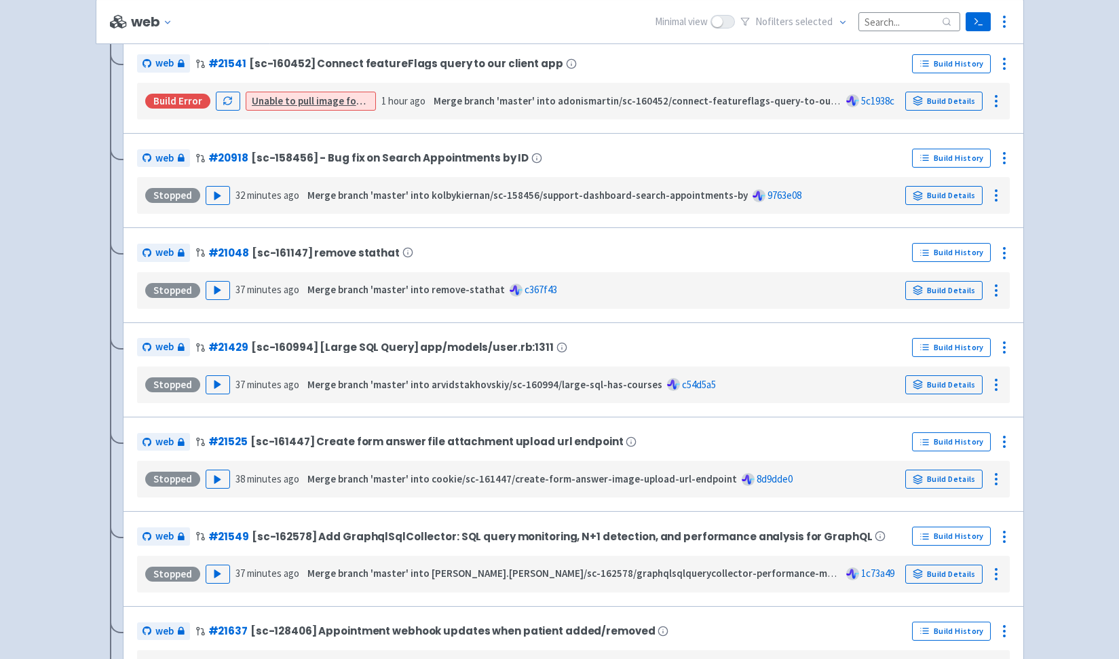
scroll to position [585, 0]
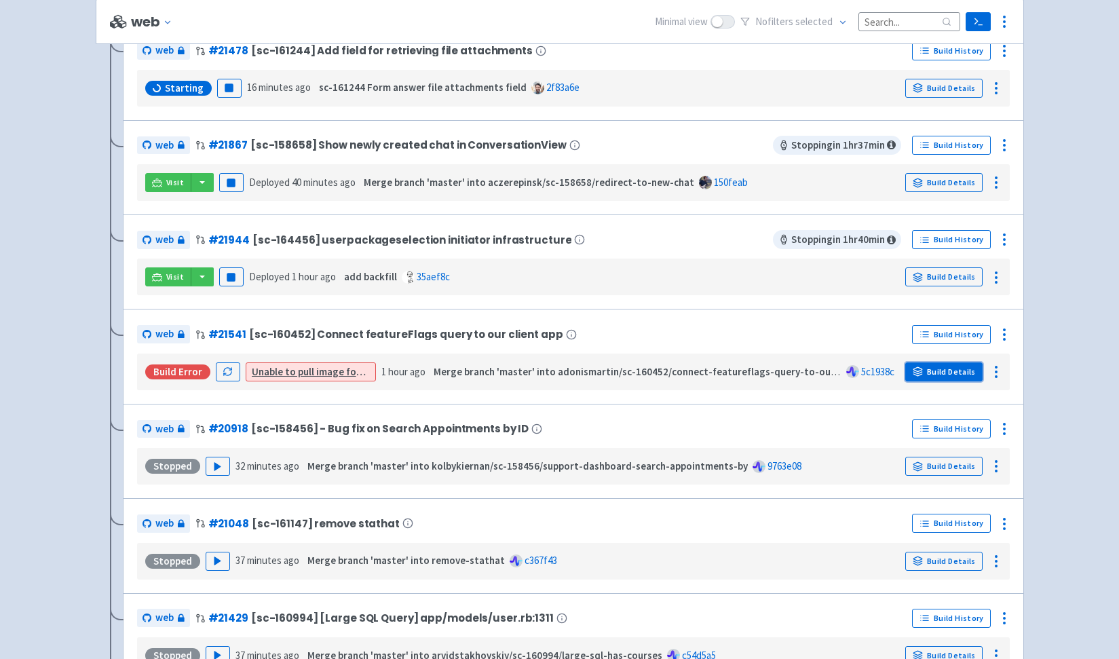
click at [950, 378] on link "Build Details" at bounding box center [943, 371] width 77 height 19
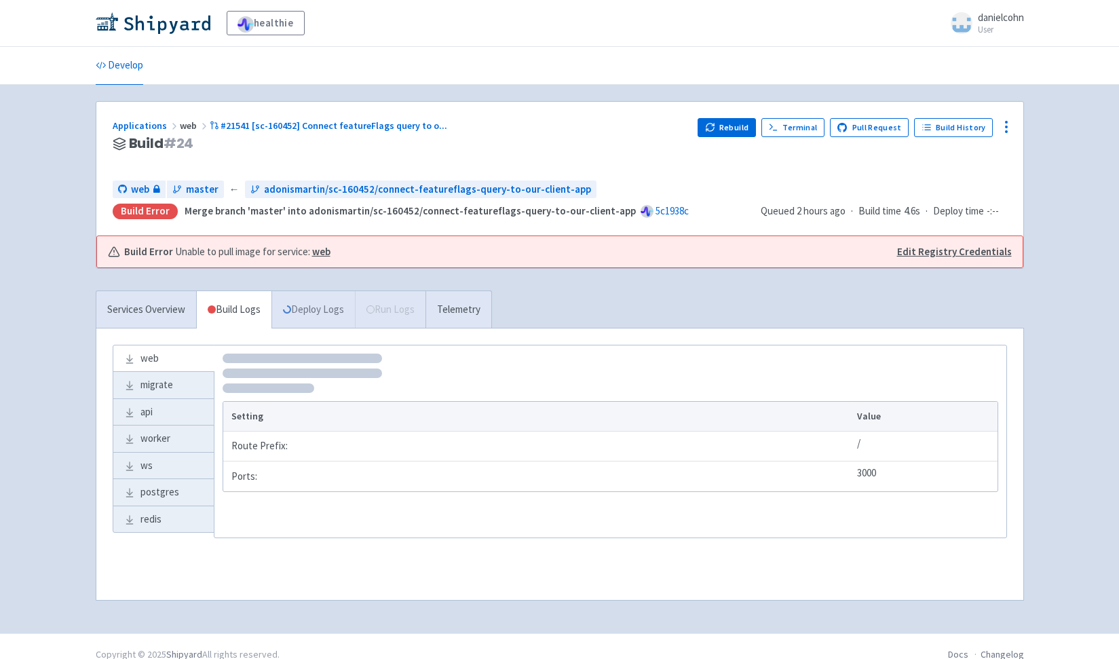
click at [344, 318] on link "Deploy Logs" at bounding box center [312, 309] width 83 height 37
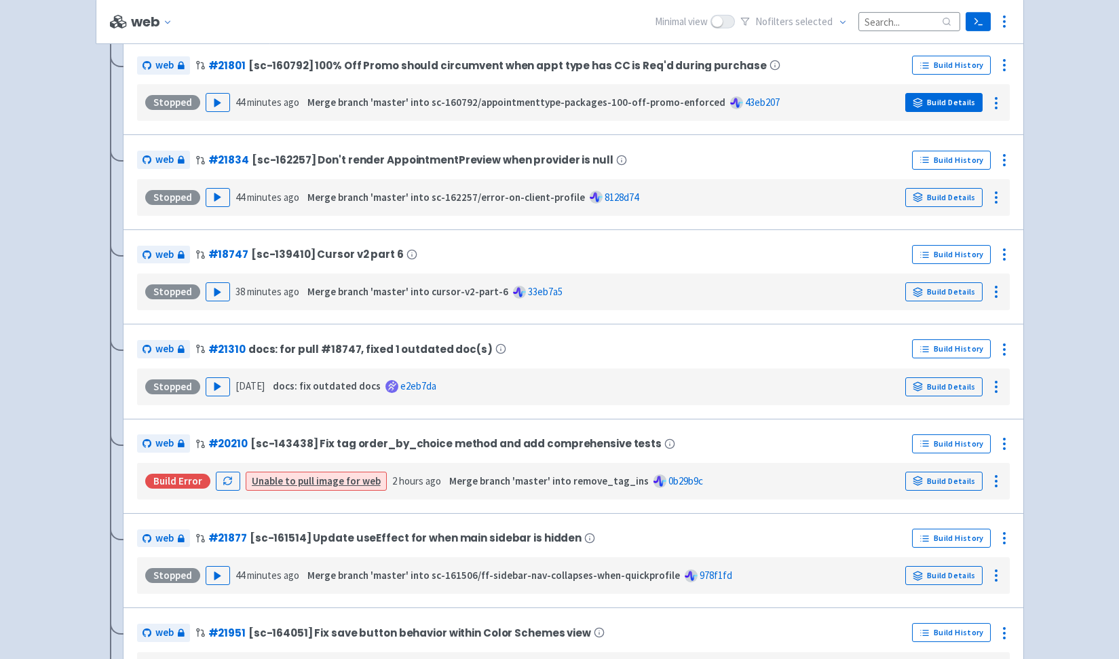
scroll to position [2075, 0]
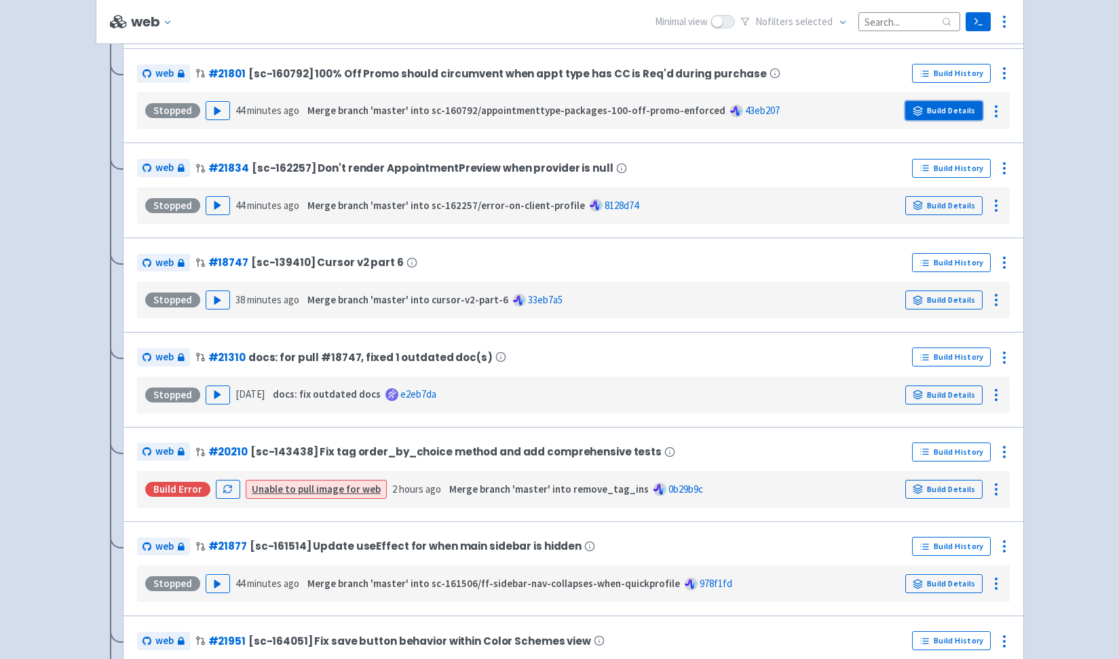
click at [952, 117] on link "Build Details" at bounding box center [943, 110] width 77 height 19
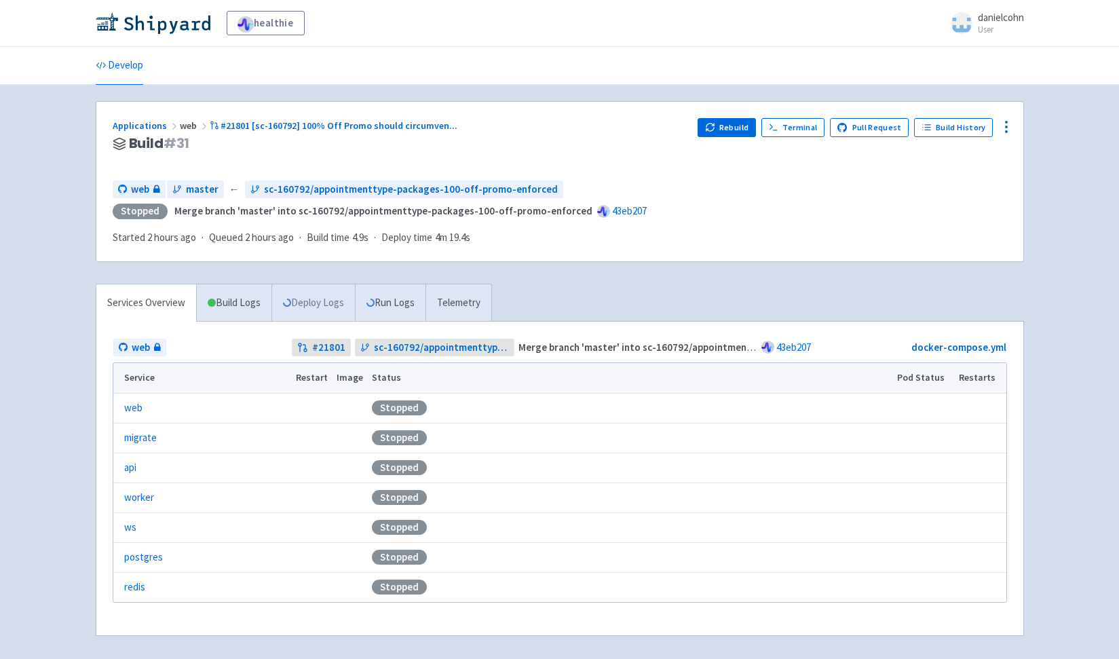
click at [324, 294] on link "Deploy Logs" at bounding box center [312, 302] width 83 height 37
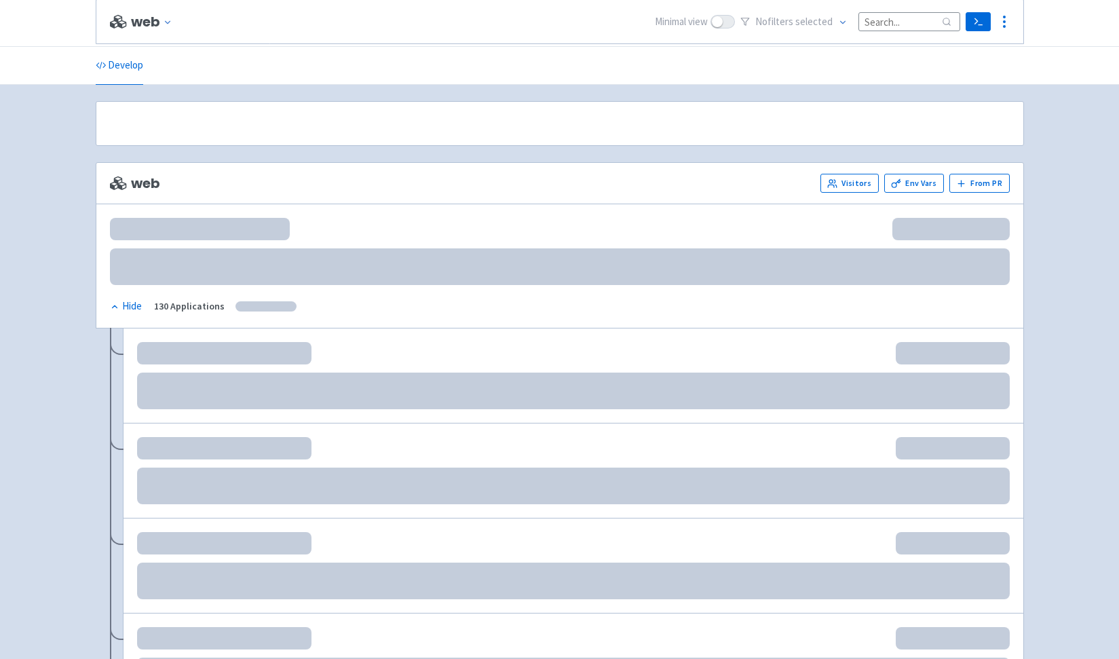
scroll to position [2076, 0]
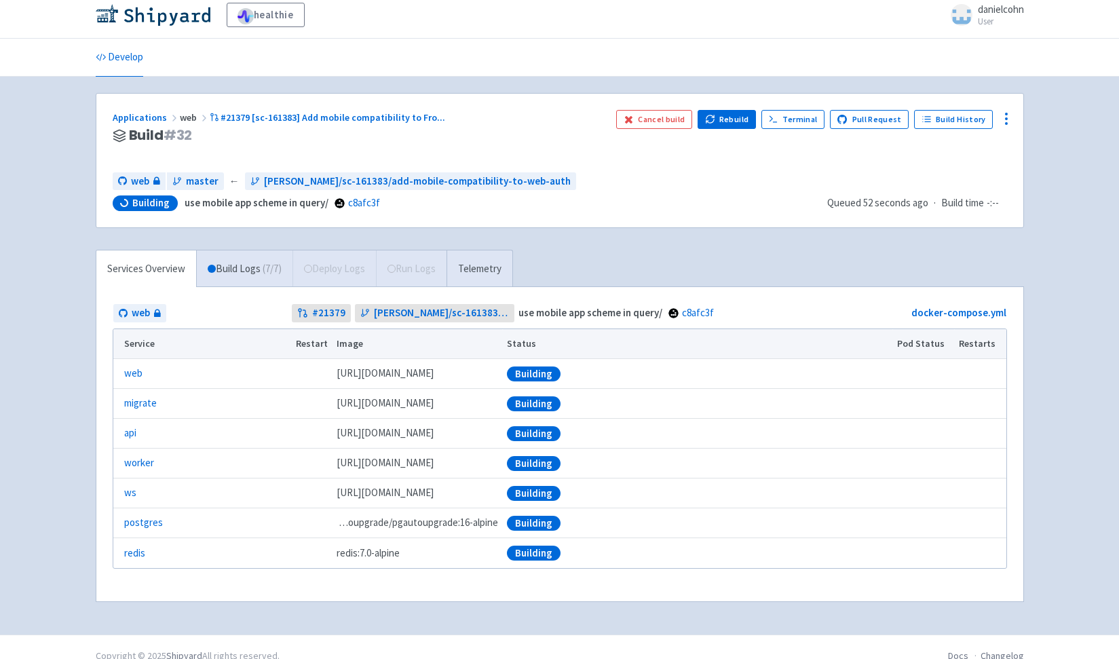
scroll to position [11, 0]
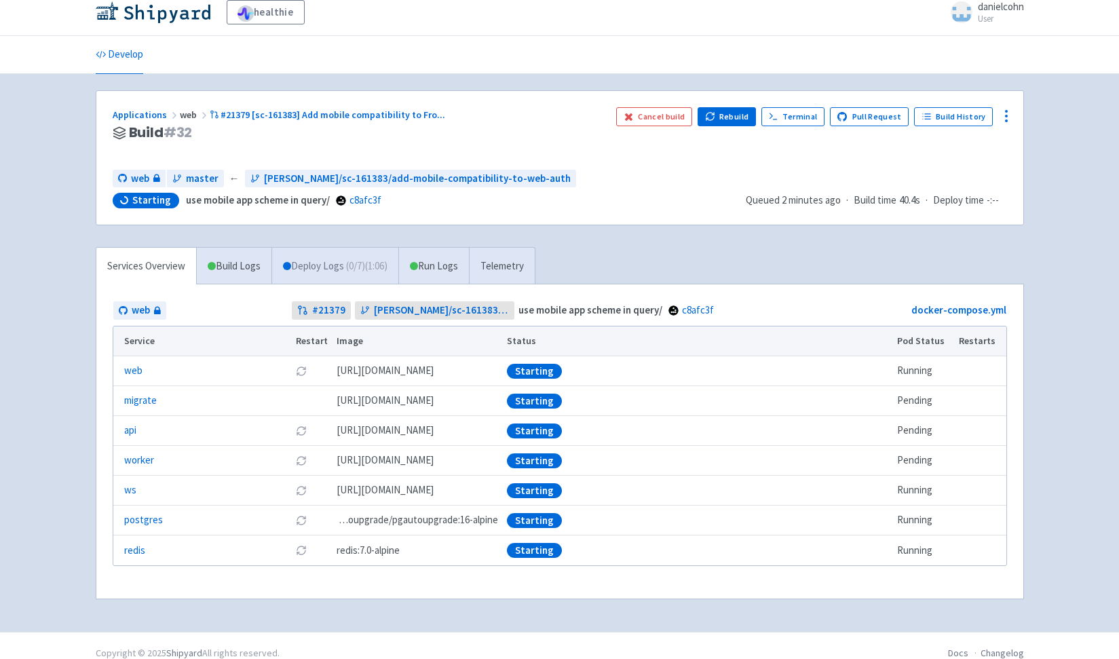
click at [376, 269] on span "( 0 / 7 ) (1:06)" at bounding box center [366, 266] width 41 height 16
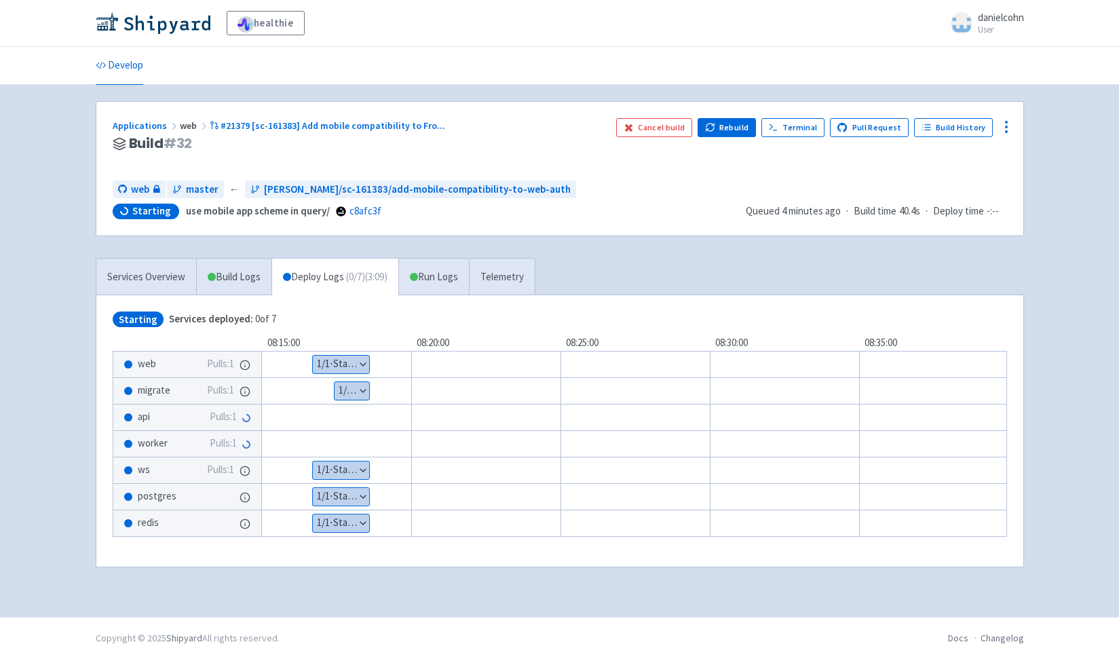
click at [351, 389] on button "Show details" at bounding box center [351, 391] width 35 height 18
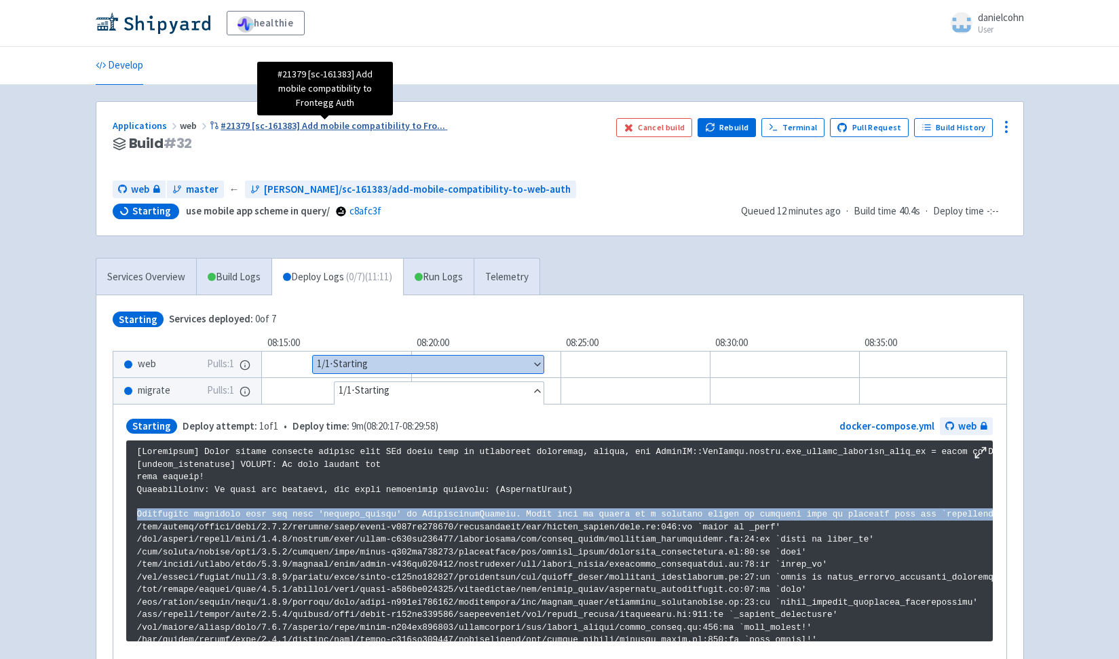
click at [374, 126] on span "#21379 [sc-161383] Add mobile compatibility to Fro ..." at bounding box center [332, 125] width 225 height 12
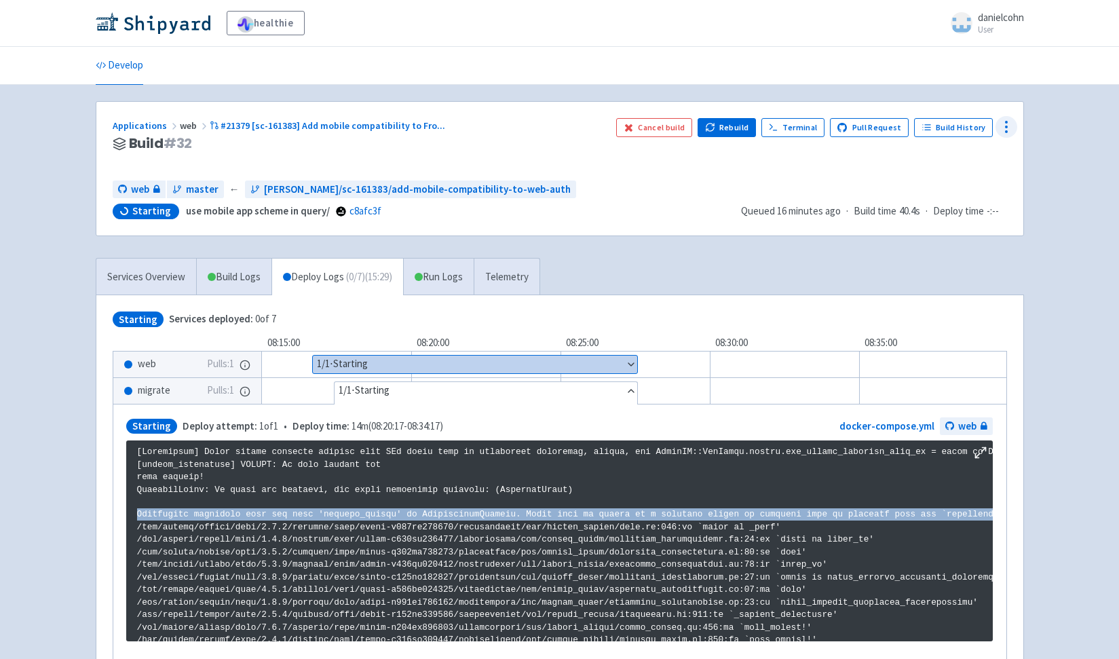
click at [1004, 129] on icon at bounding box center [1006, 127] width 16 height 16
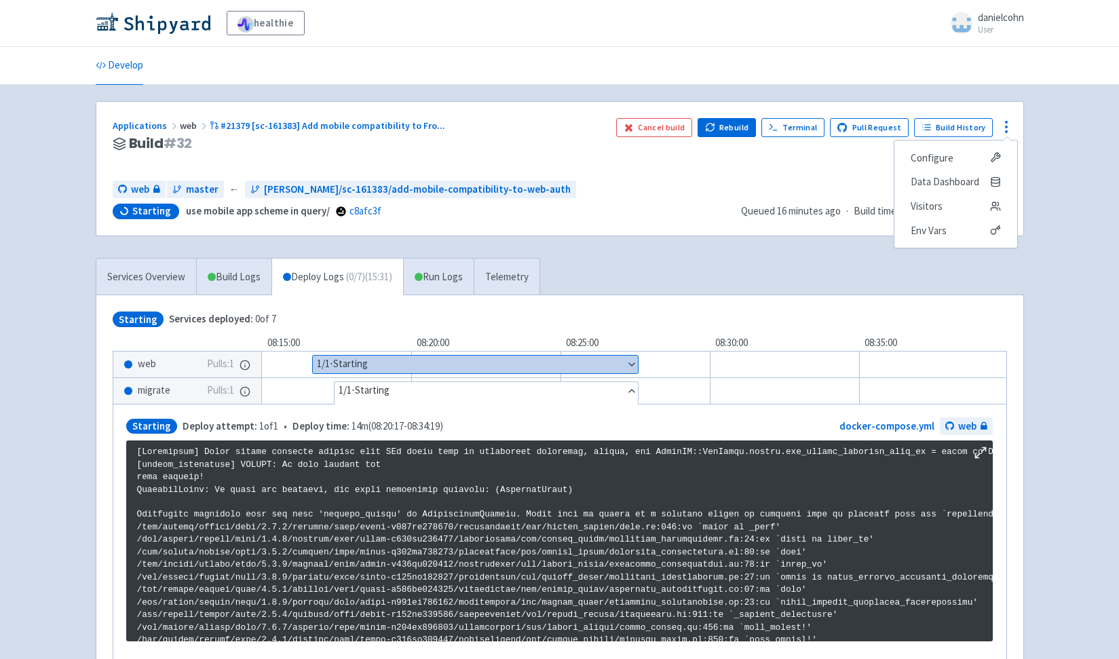
drag, startPoint x: 717, startPoint y: 198, endPoint x: 469, endPoint y: 153, distance: 251.6
click at [716, 198] on div "web master ← danielcohn/sc-161383/add-mobile-compatibility-to-web-auth" at bounding box center [421, 189] width 617 height 18
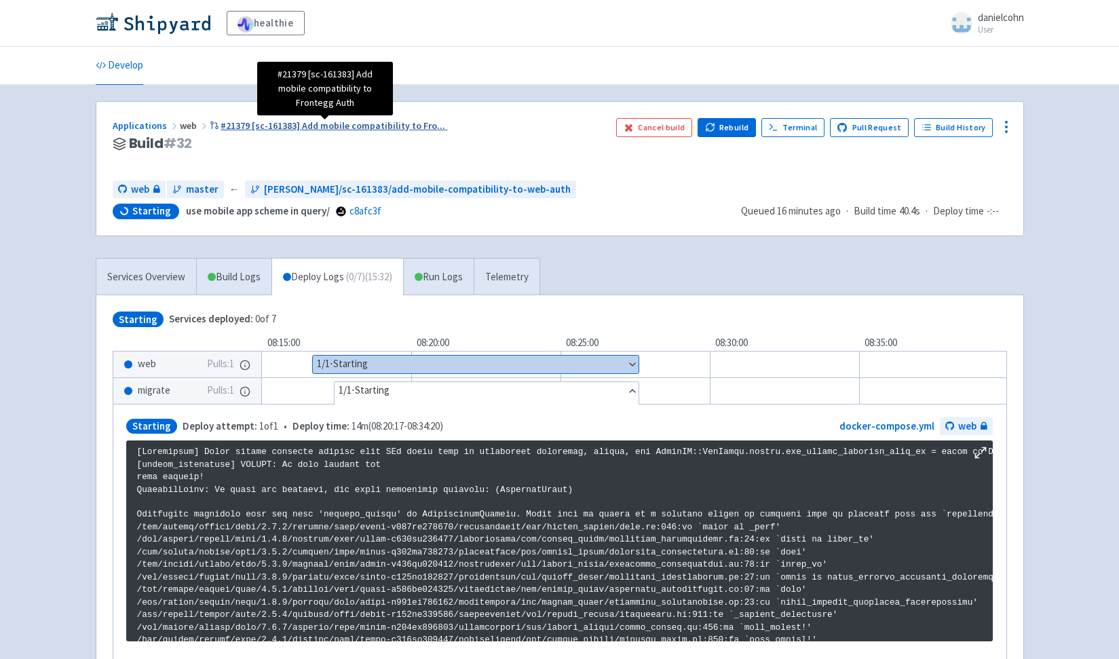
click at [398, 128] on span "#21379 [sc-161383] Add mobile compatibility to Fro ..." at bounding box center [332, 125] width 225 height 12
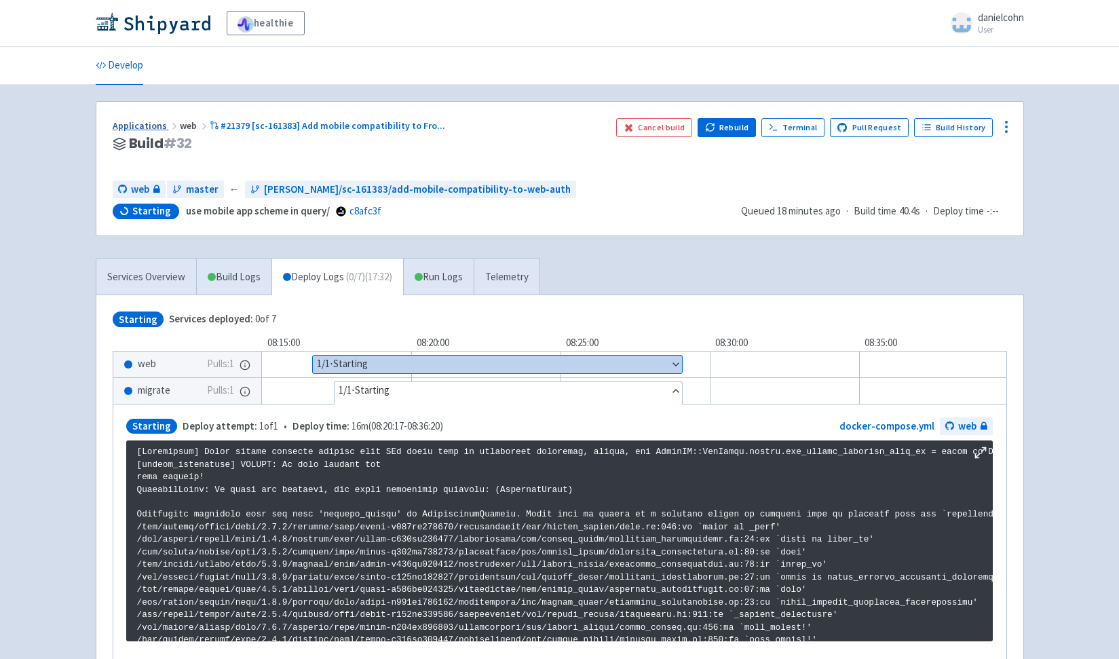
click at [138, 127] on link "Applications" at bounding box center [146, 125] width 67 height 12
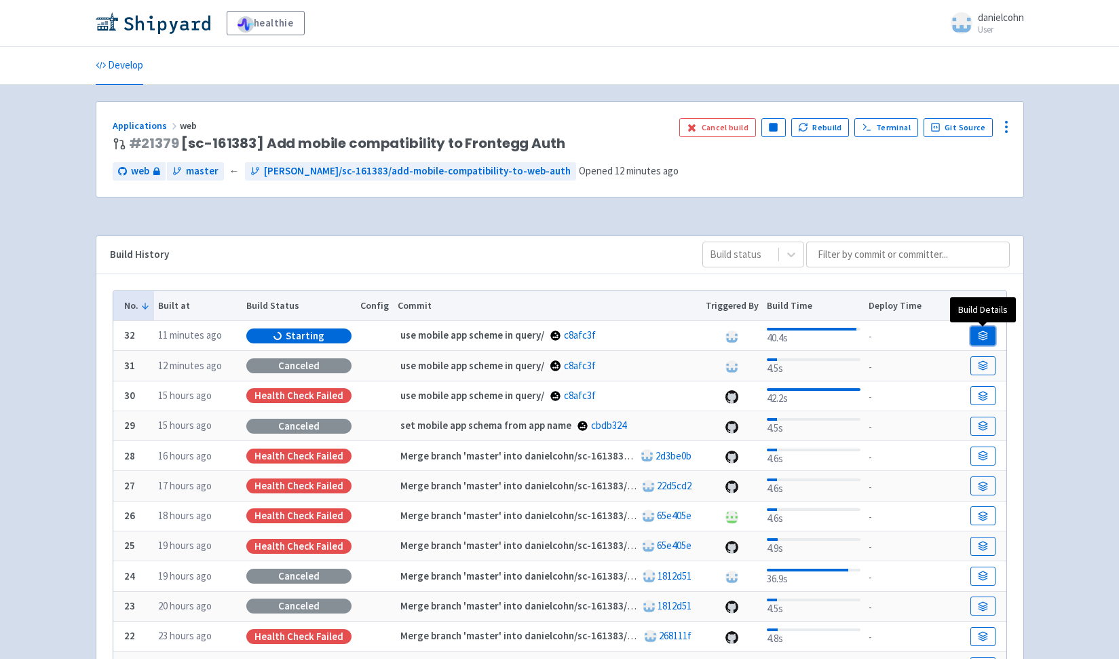
click at [986, 337] on icon at bounding box center [982, 337] width 9 height 2
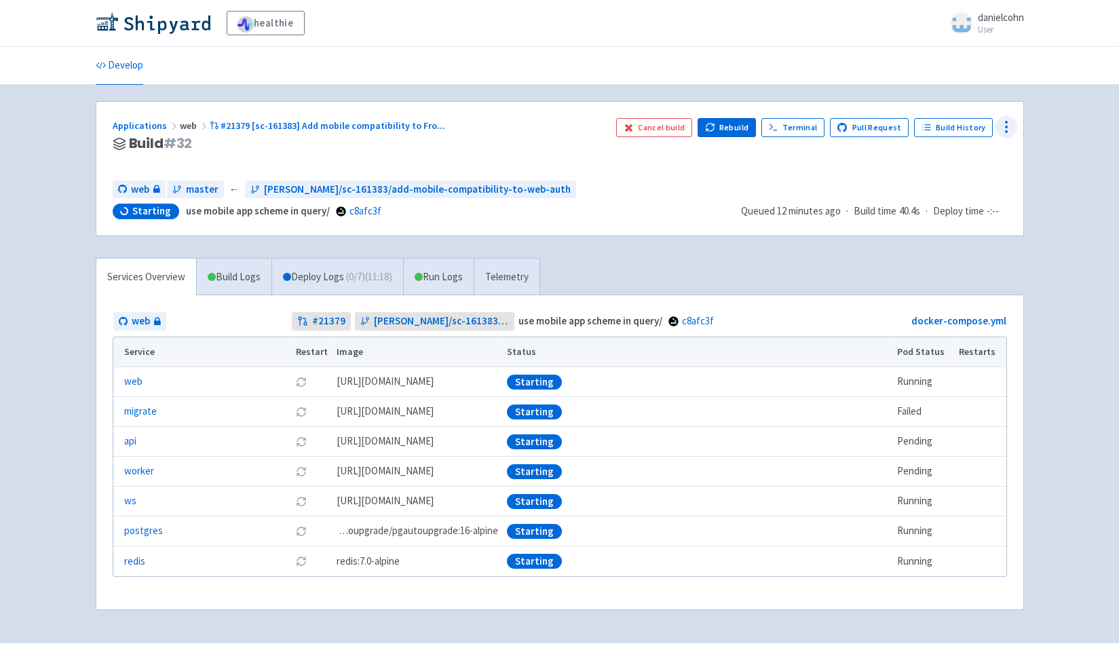
click at [1015, 128] on div at bounding box center [1006, 127] width 22 height 22
drag, startPoint x: 729, startPoint y: 185, endPoint x: 708, endPoint y: 166, distance: 28.3
click at [729, 185] on div "web master ← danielcohn/sc-161383/add-mobile-compatibility-to-web-auth Starting…" at bounding box center [560, 199] width 894 height 39
click at [364, 269] on link "Deploy Logs ( 0 / 7 ) (11:22)" at bounding box center [337, 276] width 132 height 37
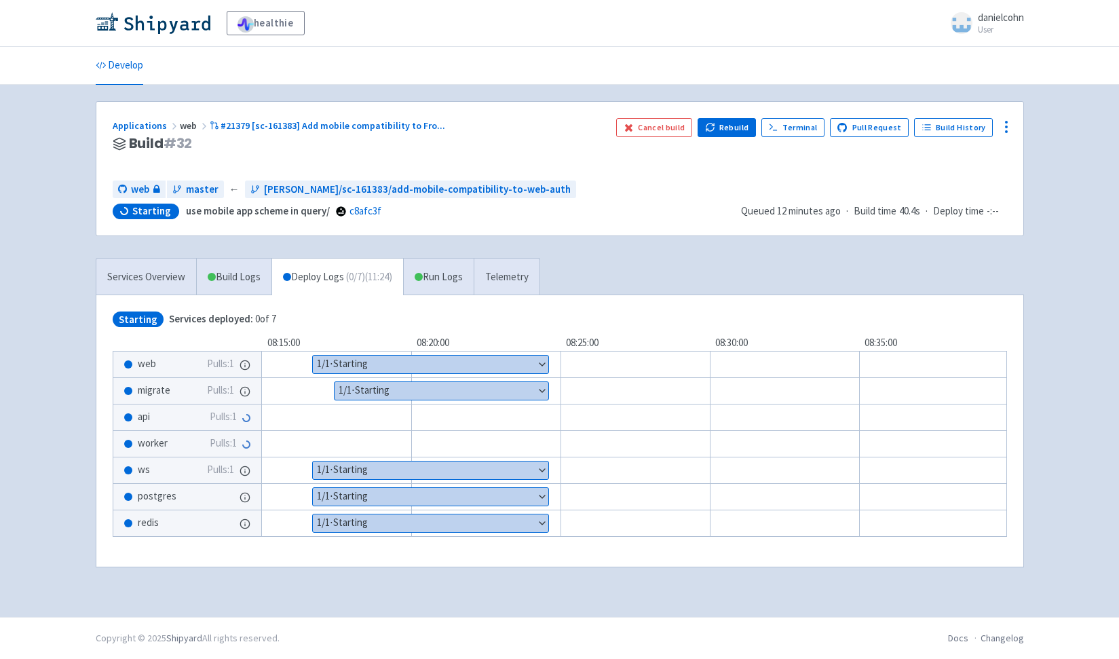
click at [358, 387] on button "Show details" at bounding box center [441, 391] width 214 height 18
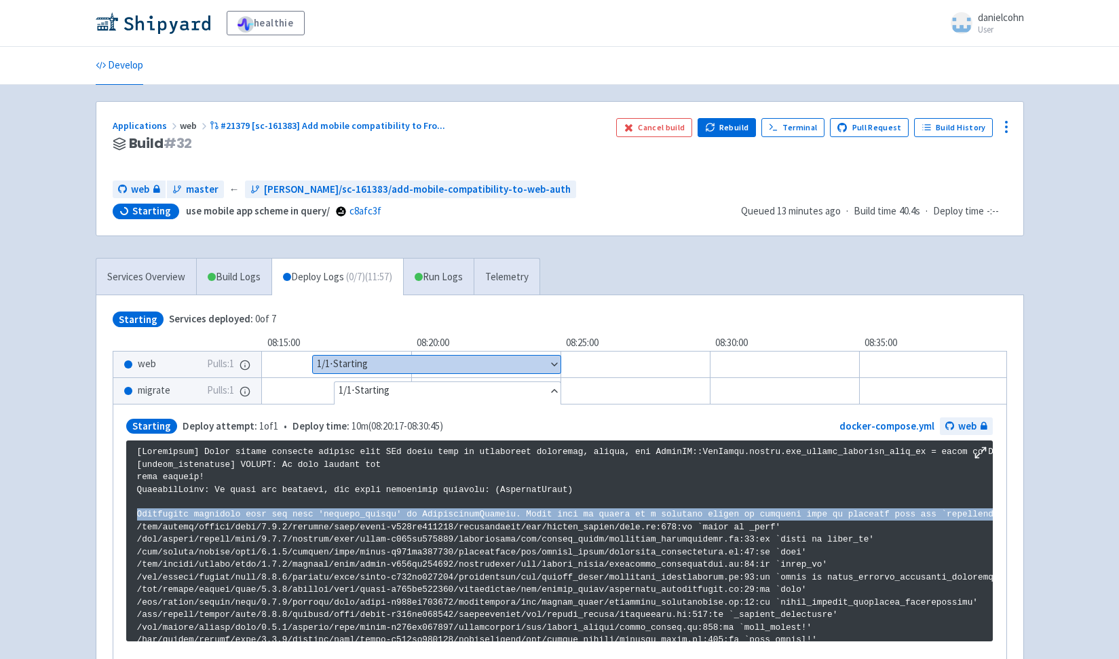
copy p "Undeclared attribute type for enum 'current_status' in AppointmentRequest. Enum…"
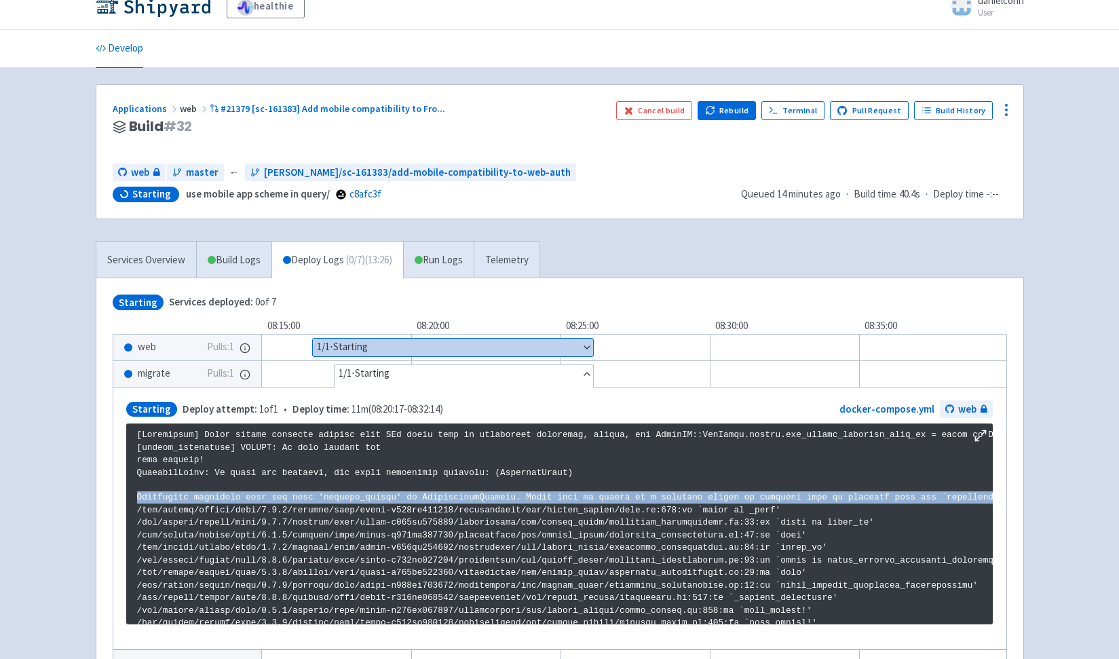
scroll to position [43, 0]
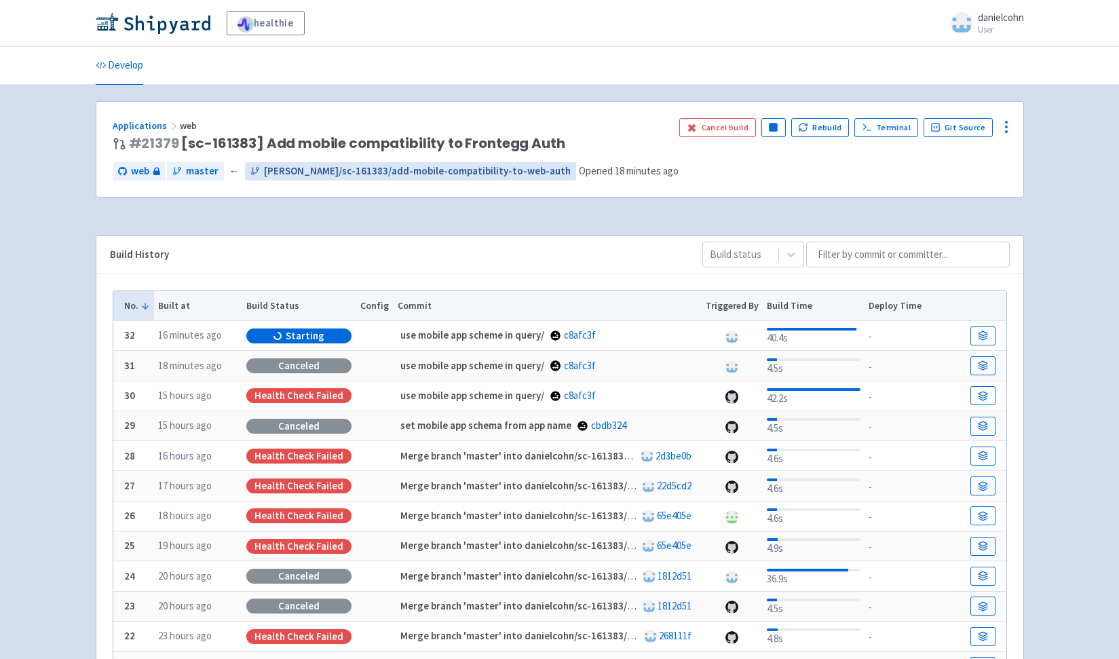
click at [466, 170] on span "[PERSON_NAME]/sc-161383/add-mobile-compatibility-to-web-auth" at bounding box center [417, 171] width 307 height 16
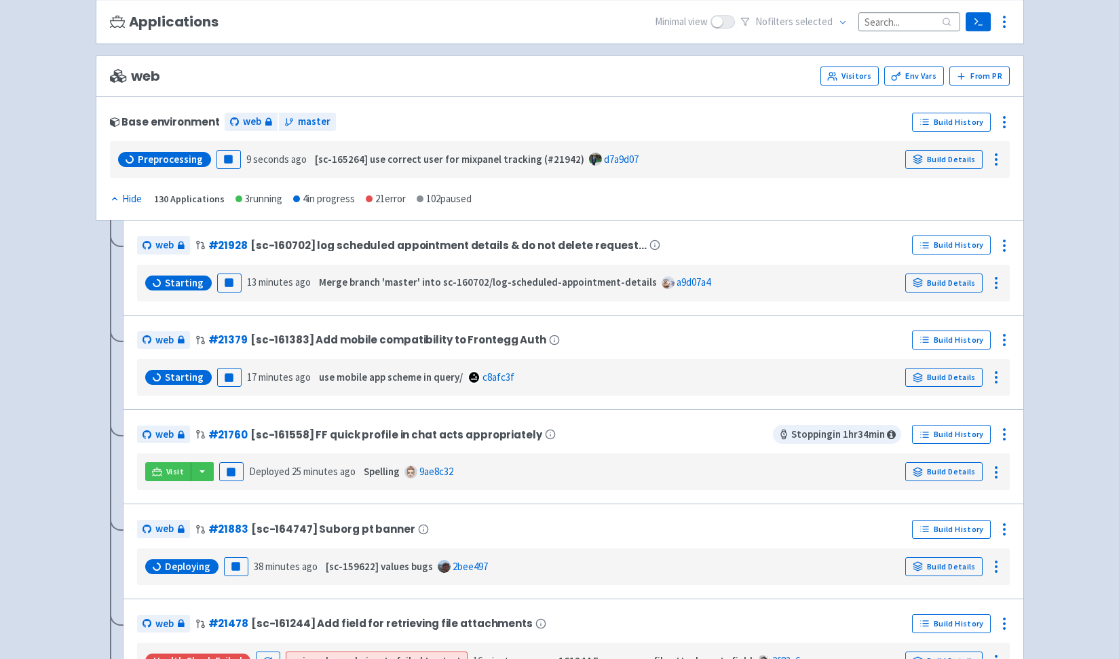
scroll to position [130, 0]
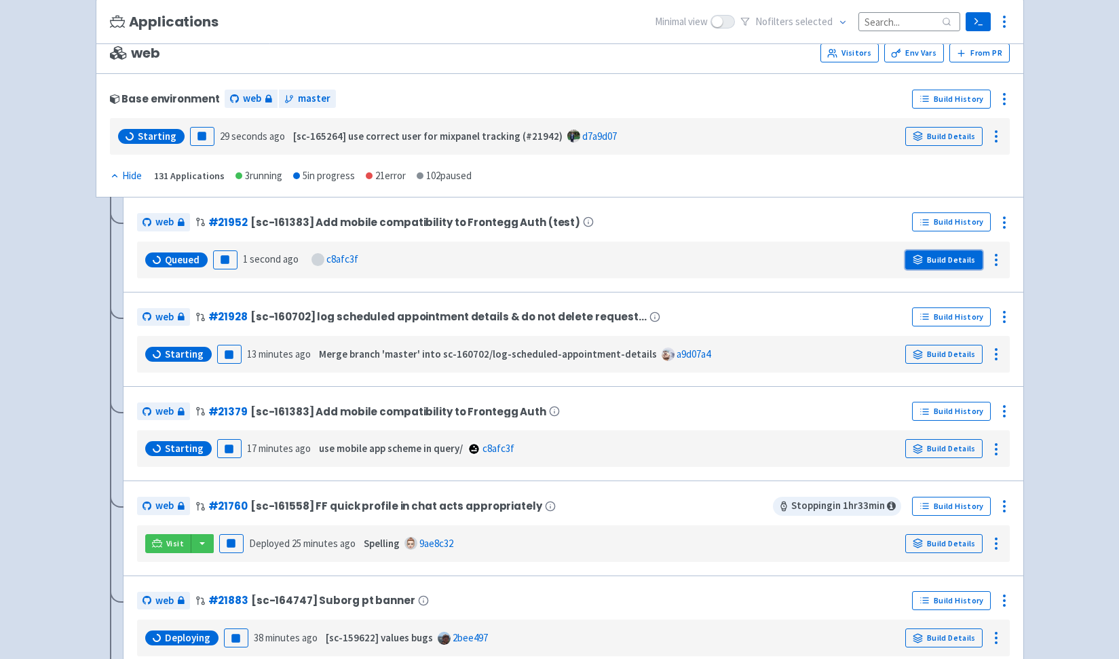
click at [940, 264] on link "Build Details" at bounding box center [943, 259] width 77 height 19
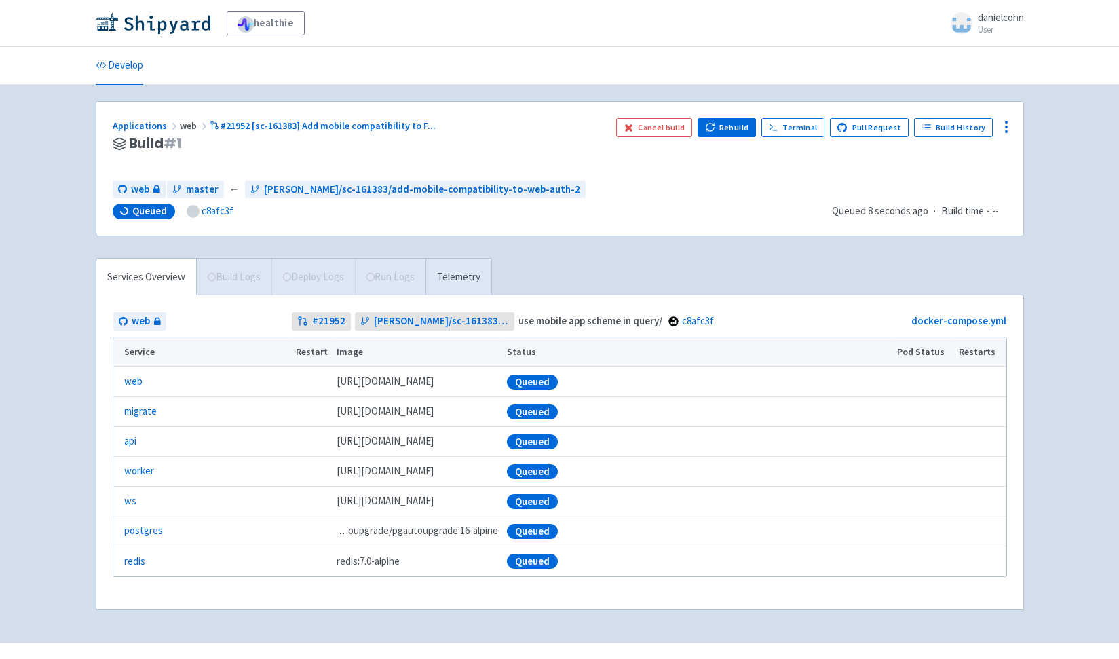
click at [290, 286] on div "Services Overview Build Logs Deploy Logs Run Logs Telemetry" at bounding box center [294, 276] width 396 height 37
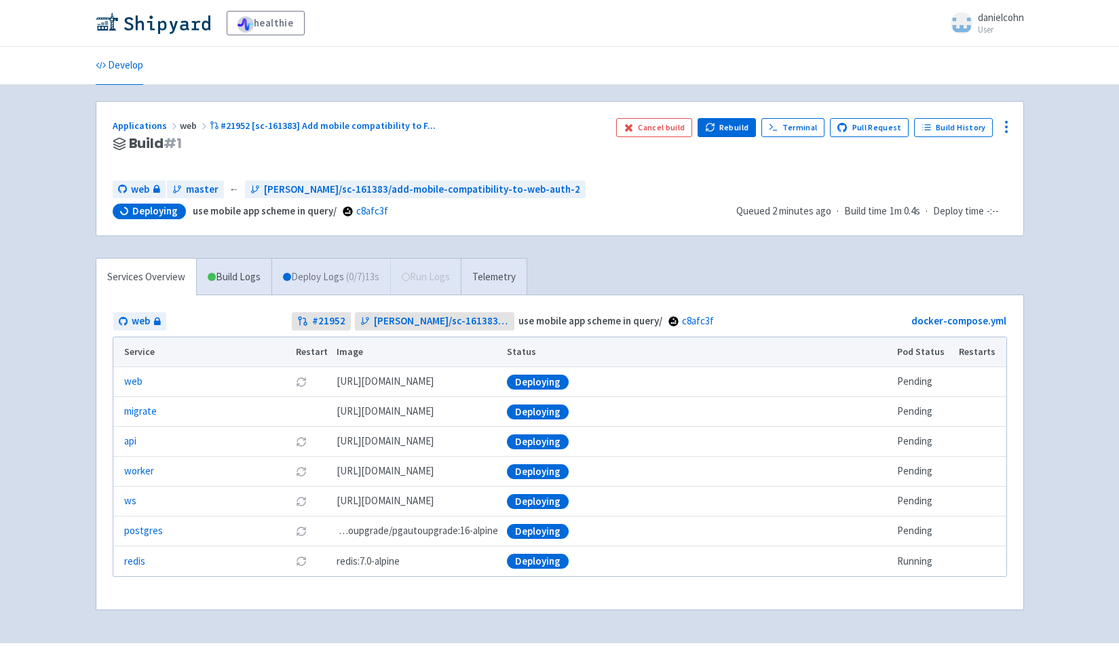
click at [340, 275] on link "Deploy Logs ( 0 / 7 ) 13s" at bounding box center [330, 276] width 119 height 37
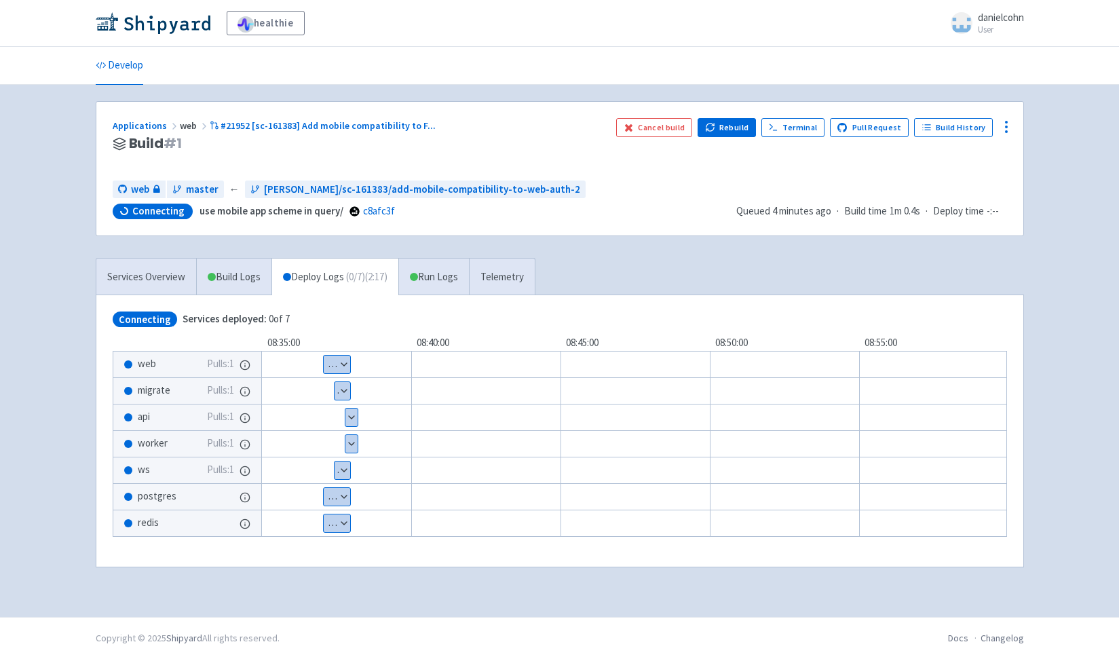
click at [339, 388] on button "Show details" at bounding box center [342, 391] width 16 height 18
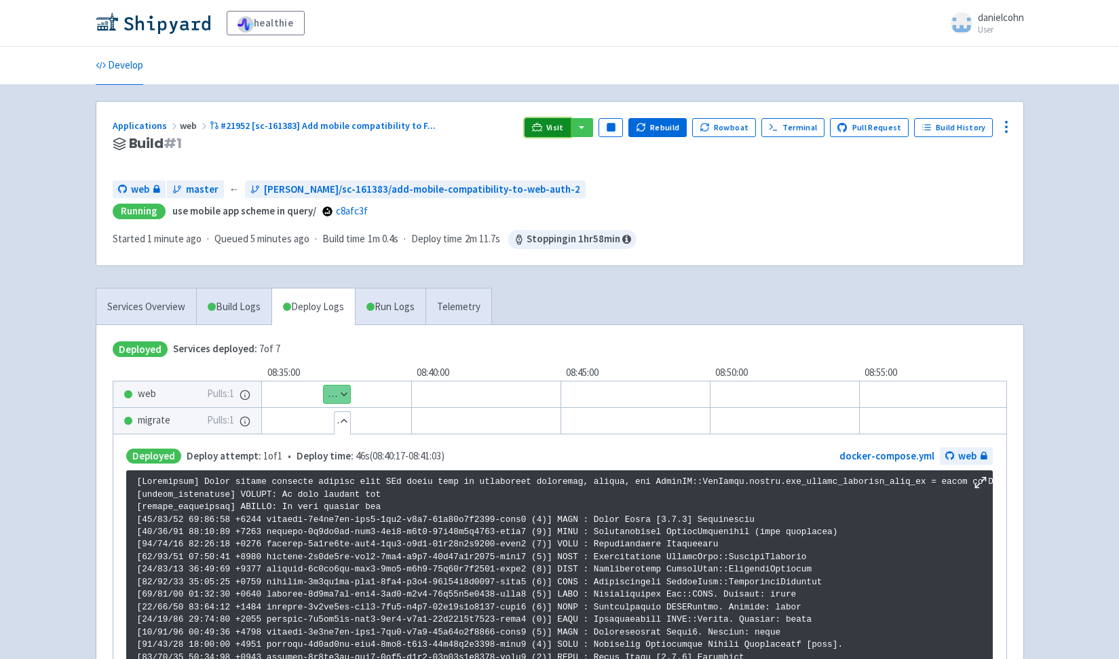
click at [571, 134] on link "Visit" at bounding box center [547, 127] width 46 height 19
click at [1005, 123] on icon at bounding box center [1006, 127] width 16 height 16
click at [947, 231] on span "Env Vars" at bounding box center [955, 230] width 90 height 19
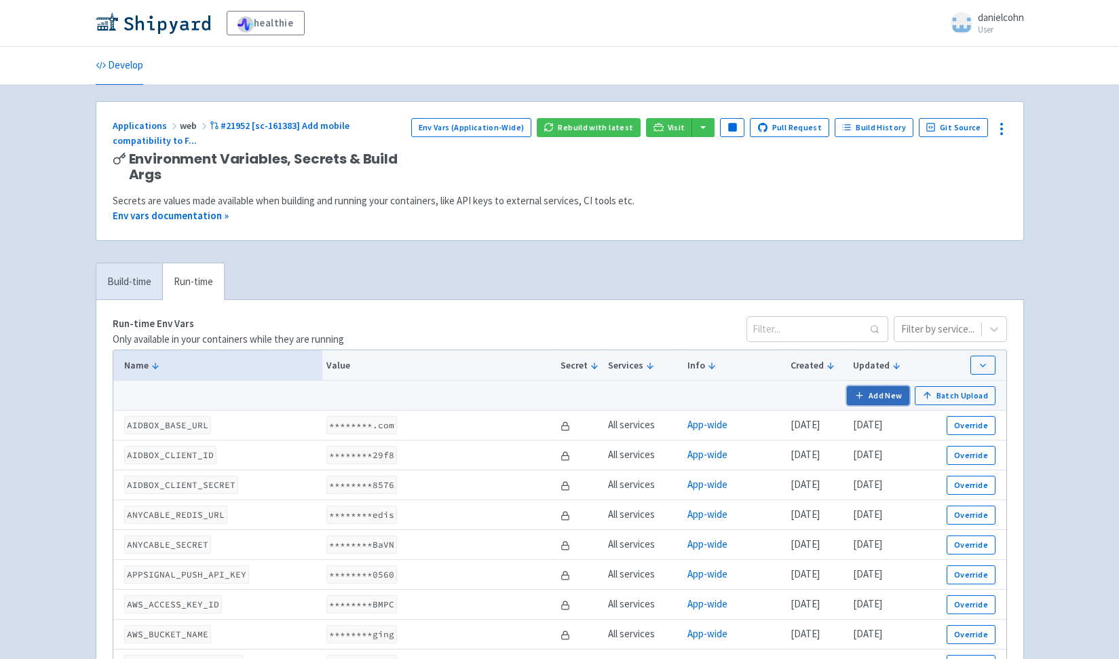
click at [881, 400] on button "Add New" at bounding box center [878, 395] width 62 height 19
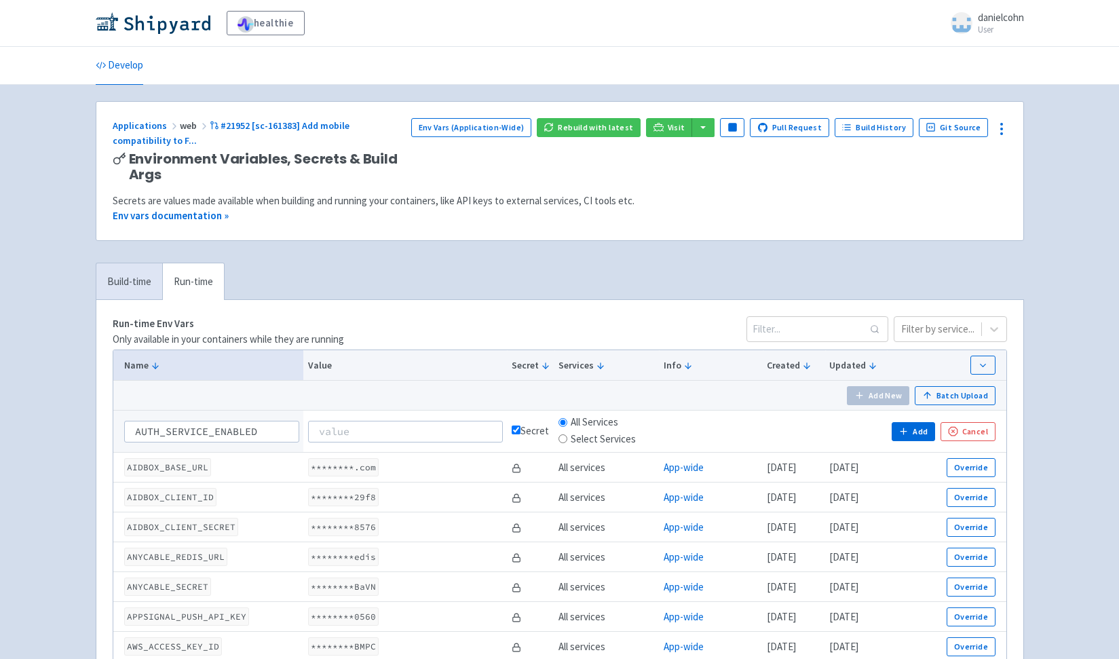
type input "AUTH_SERVICE_ENABLED"
click at [371, 429] on input at bounding box center [405, 432] width 195 height 22
type input "r"
type input "true"
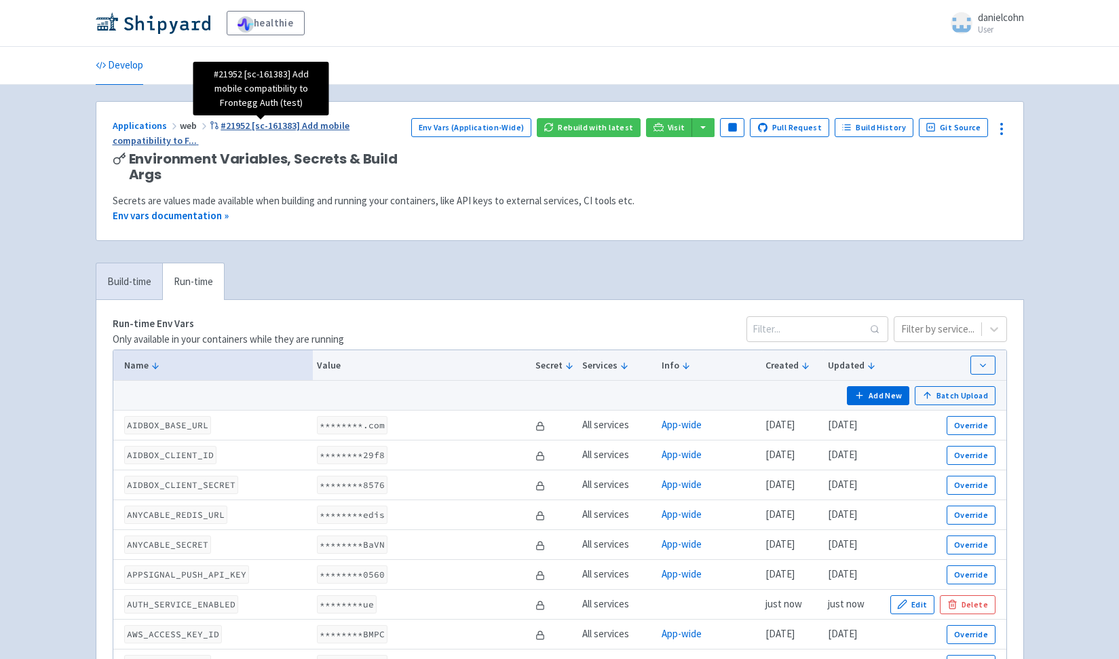
click at [332, 126] on span "#21952 [sc-161383] Add mobile compatibility to F ..." at bounding box center [231, 133] width 237 height 28
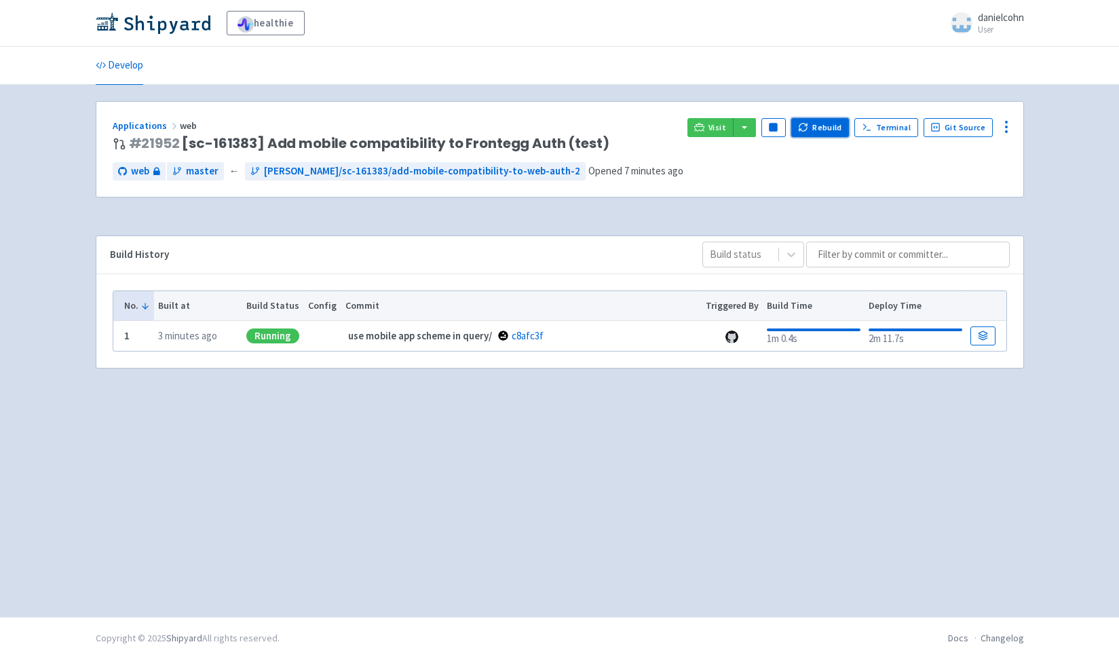
click at [815, 130] on button "Rebuild" at bounding box center [820, 127] width 58 height 19
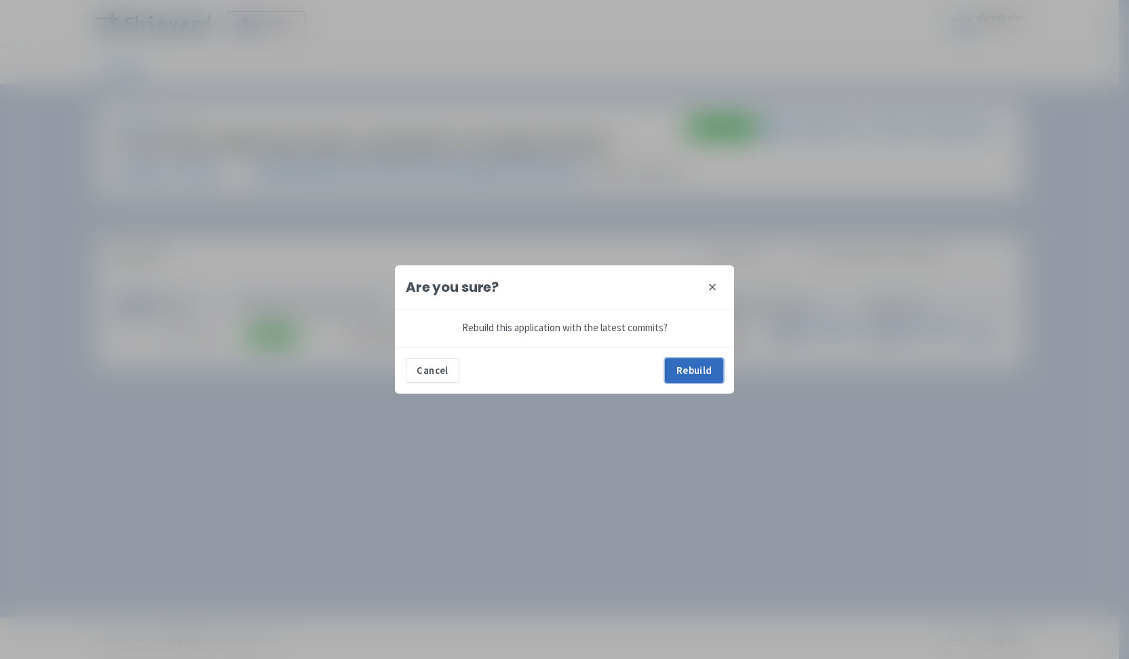
click at [704, 366] on button "Rebuild" at bounding box center [694, 370] width 58 height 24
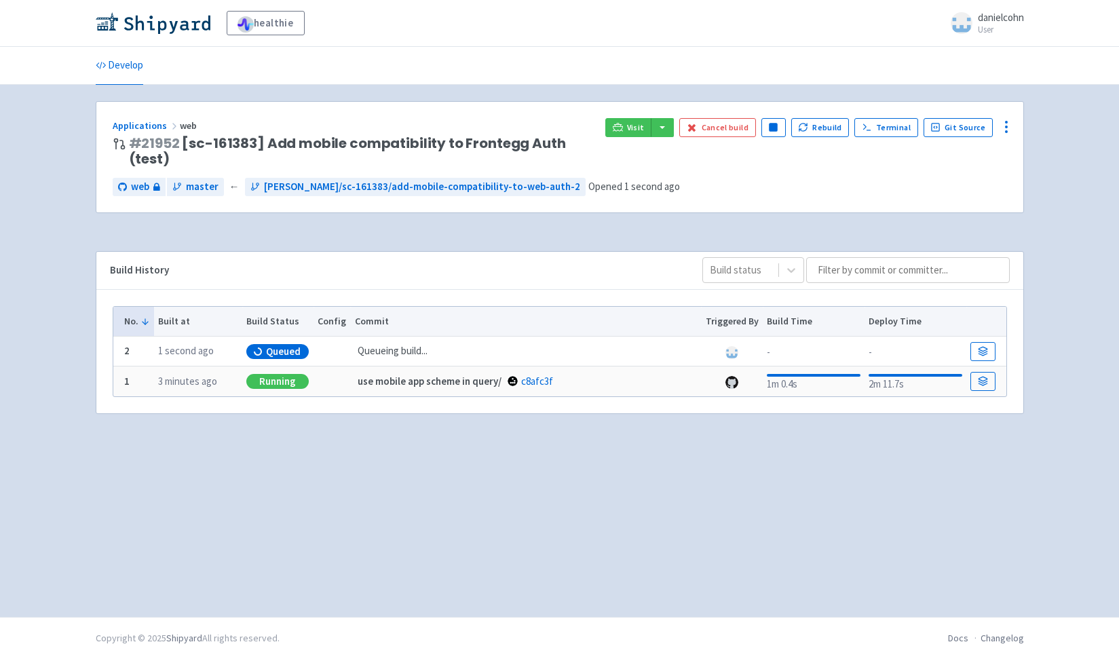
click at [655, 445] on div "Applications web # 21952 [sc-161383] Add mobile compatibility to Frontegg Auth …" at bounding box center [560, 350] width 928 height 499
click at [971, 350] on link at bounding box center [982, 351] width 24 height 19
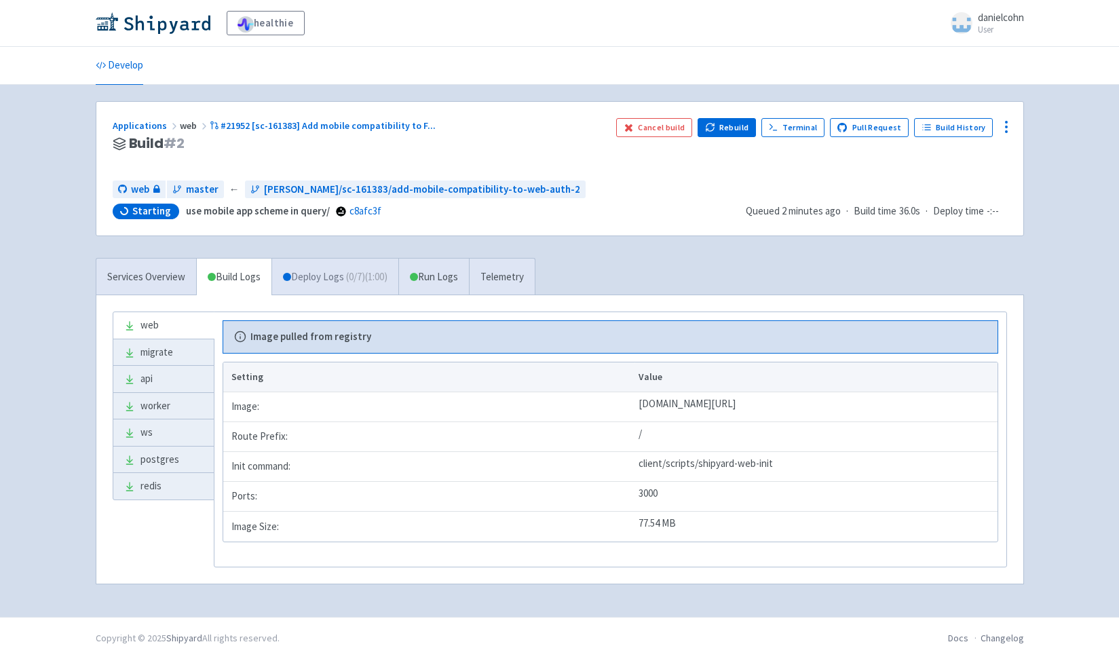
click at [312, 275] on link "Deploy Logs ( 0 / 7 ) (1:00)" at bounding box center [334, 276] width 127 height 37
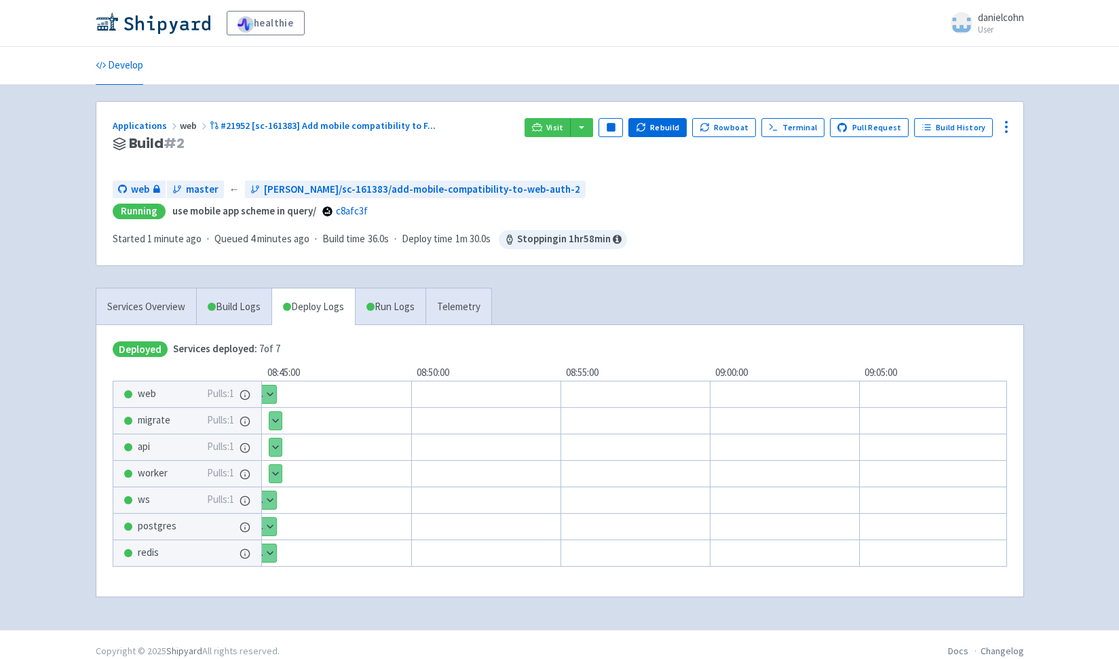
click at [74, 308] on div "healthie danielcohn User Profile Sign out Develop" at bounding box center [559, 315] width 1119 height 630
click at [251, 22] on span at bounding box center [245, 24] width 16 height 16
click at [144, 119] on div "Applications web #21952 [sc-161383] Add mobile compatibility to F ..." at bounding box center [314, 126] width 402 height 16
click at [144, 125] on link "Applications" at bounding box center [146, 125] width 67 height 12
click at [150, 124] on link "Applications" at bounding box center [146, 125] width 67 height 12
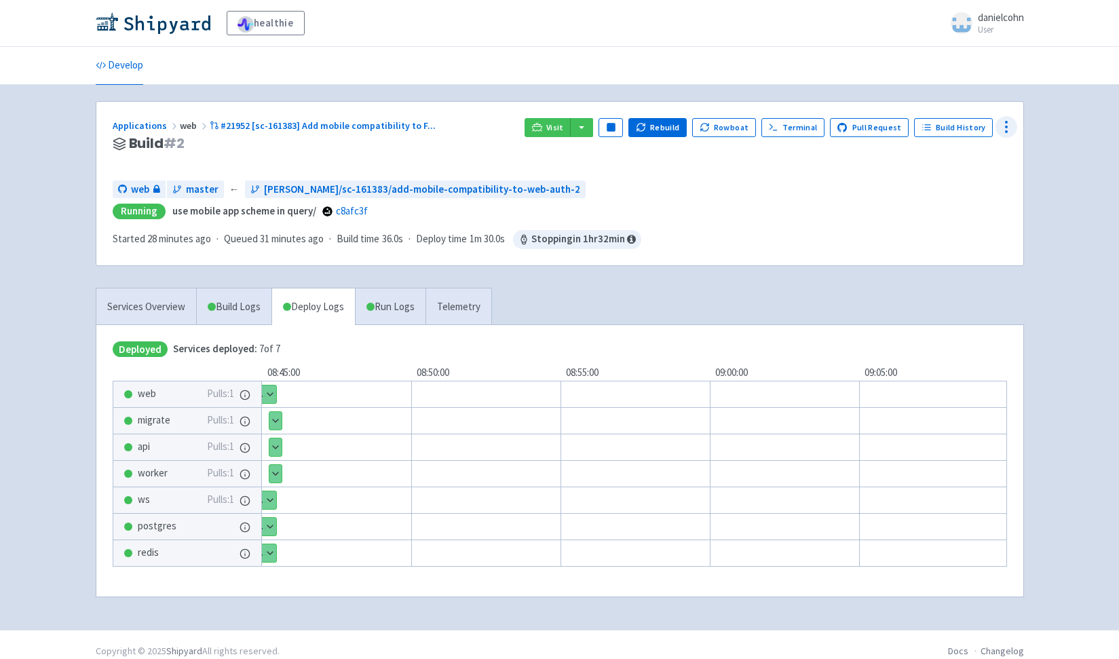
click at [1009, 123] on icon at bounding box center [1006, 127] width 16 height 16
click at [971, 177] on span "Data Dashboard" at bounding box center [944, 181] width 69 height 19
click at [1009, 123] on icon at bounding box center [1006, 127] width 16 height 16
click at [81, 7] on div "healthie danielcohn User Profile Sign out" at bounding box center [559, 23] width 1119 height 47
click at [1008, 126] on icon at bounding box center [1006, 127] width 16 height 16
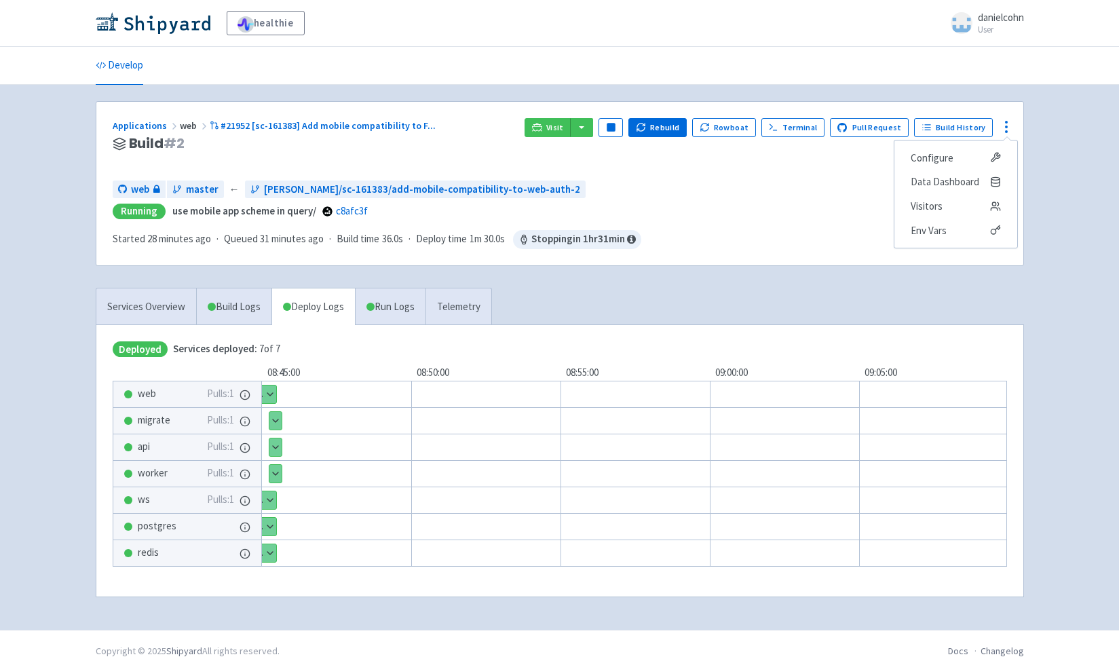
click at [850, 205] on span "Running use mobile app scheme in query/ c8afc3f" at bounding box center [560, 212] width 894 height 16
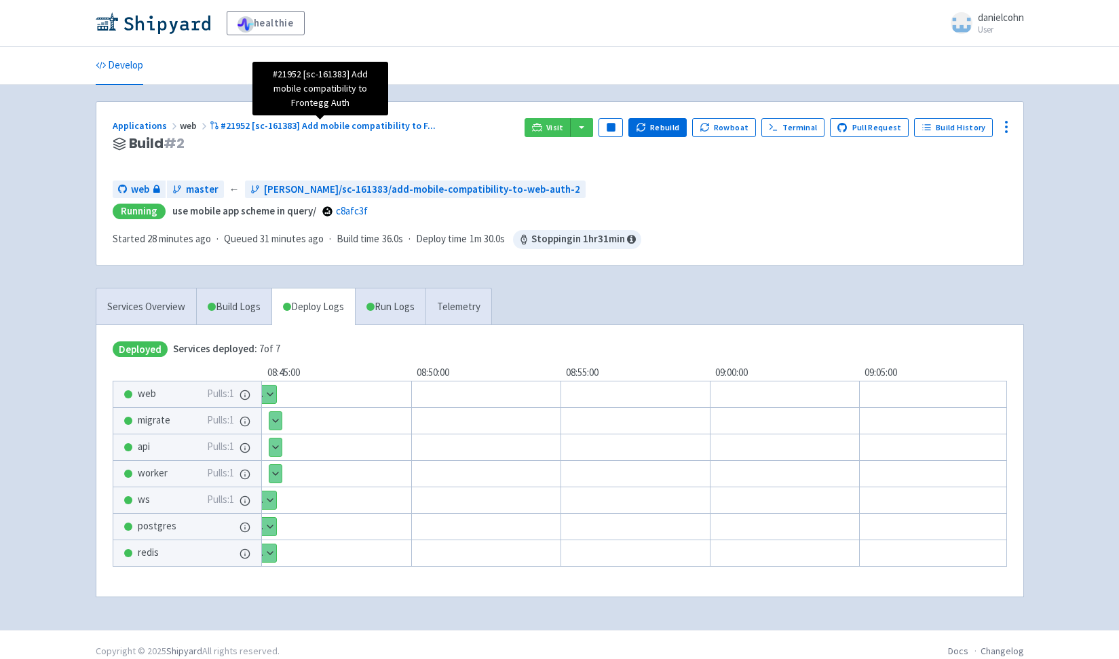
scroll to position [14, 0]
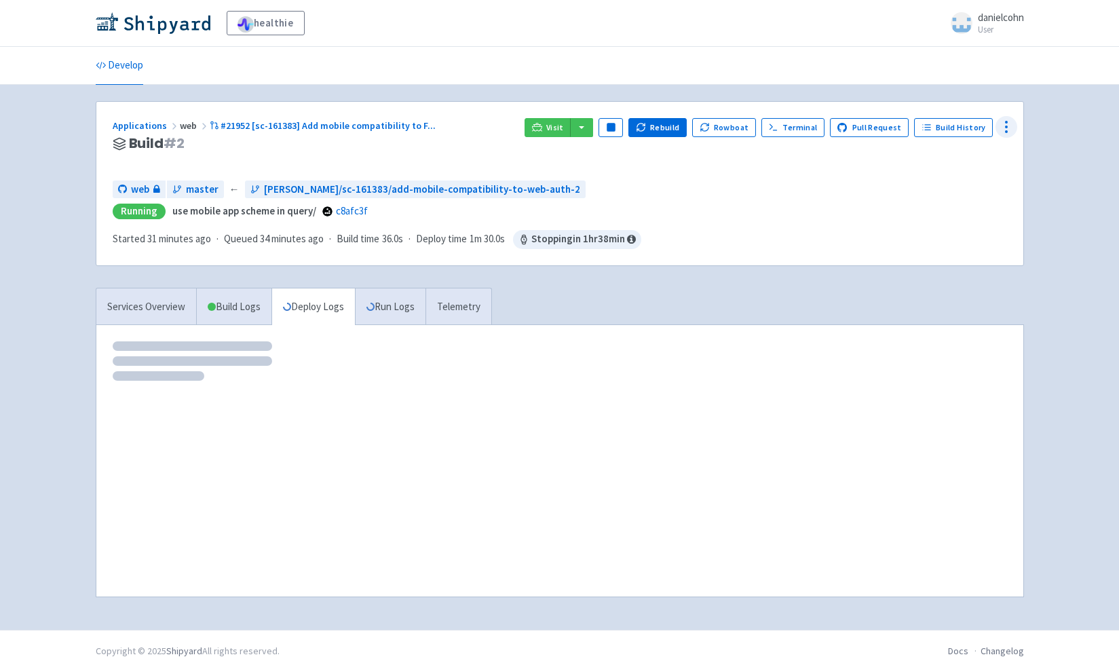
click at [1007, 126] on circle at bounding box center [1005, 126] width 1 height 1
click at [956, 183] on span "Data Dashboard" at bounding box center [944, 181] width 69 height 19
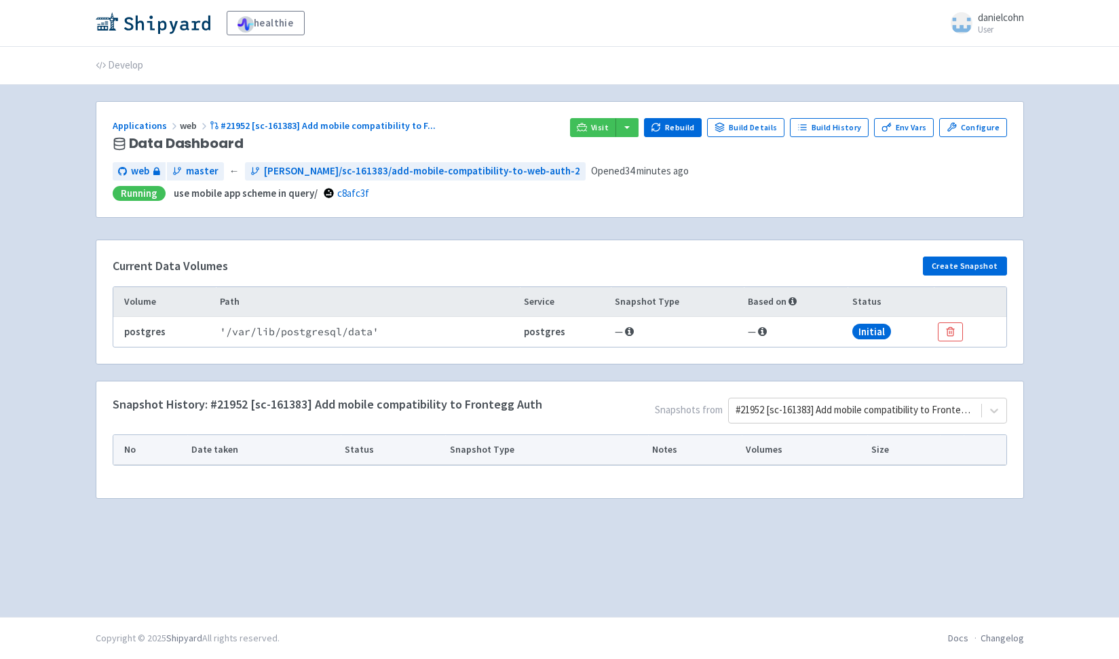
click at [332, 334] on td "' /var/lib/postgresql/data '" at bounding box center [368, 332] width 304 height 30
click at [334, 335] on td "' /var/lib/postgresql/data '" at bounding box center [368, 332] width 304 height 30
